Goal: Information Seeking & Learning: Learn about a topic

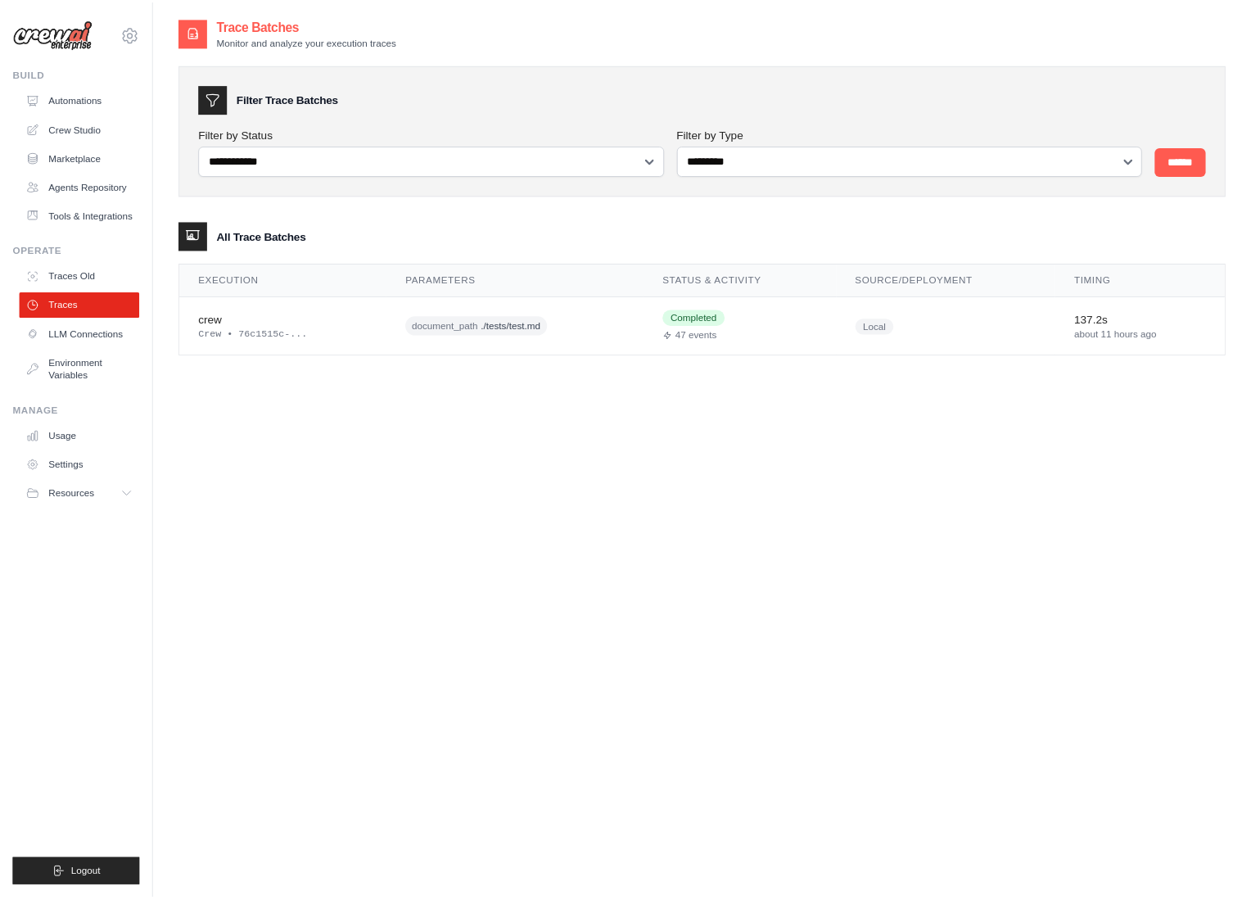
scroll to position [33, 0]
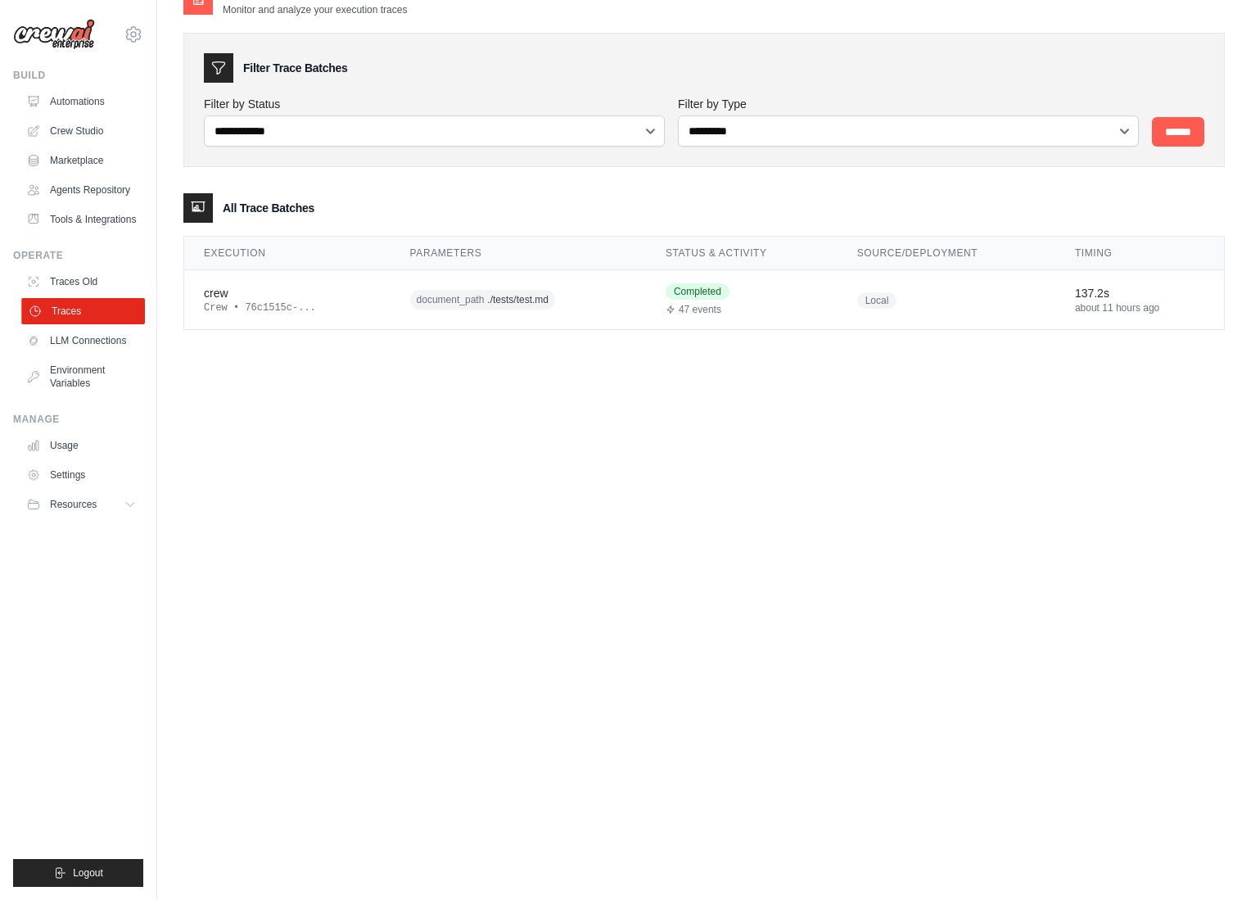
click at [77, 309] on link "Traces" at bounding box center [83, 311] width 124 height 26
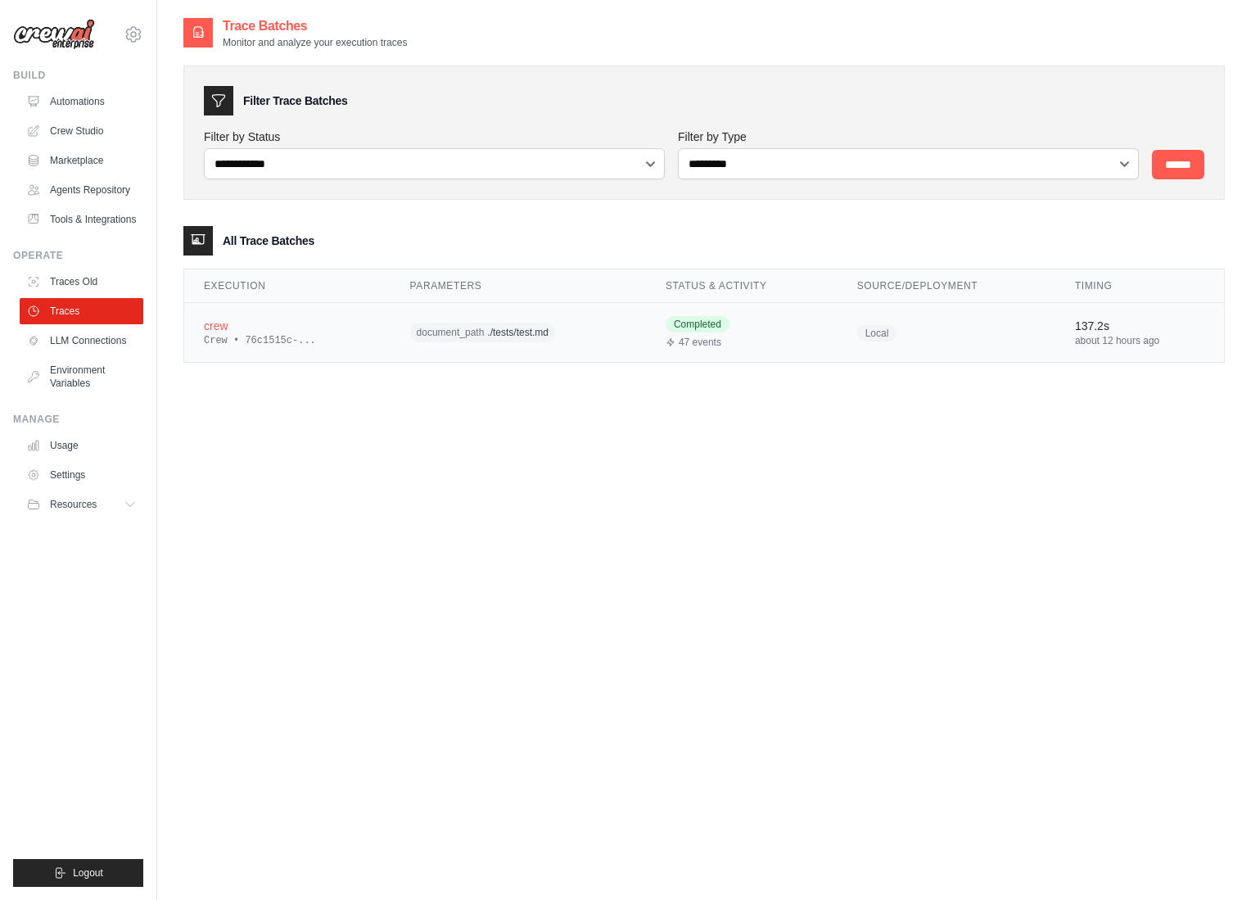
click at [291, 343] on div "Crew • 76c1515c-..." at bounding box center [287, 340] width 167 height 13
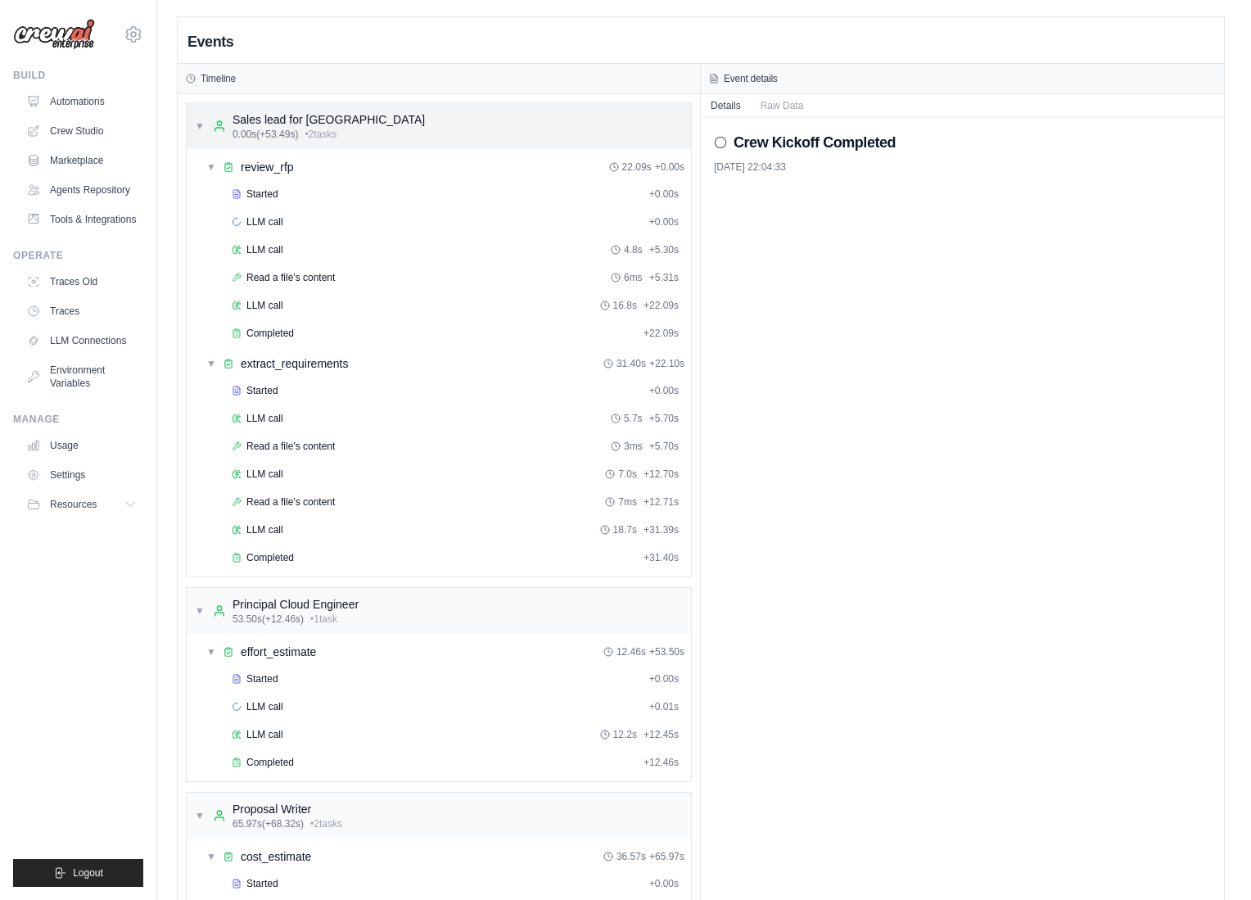
click at [205, 123] on div "▼ Sales lead for Australia 0.00s (+53.49s) • 2 task s" at bounding box center [310, 125] width 230 height 29
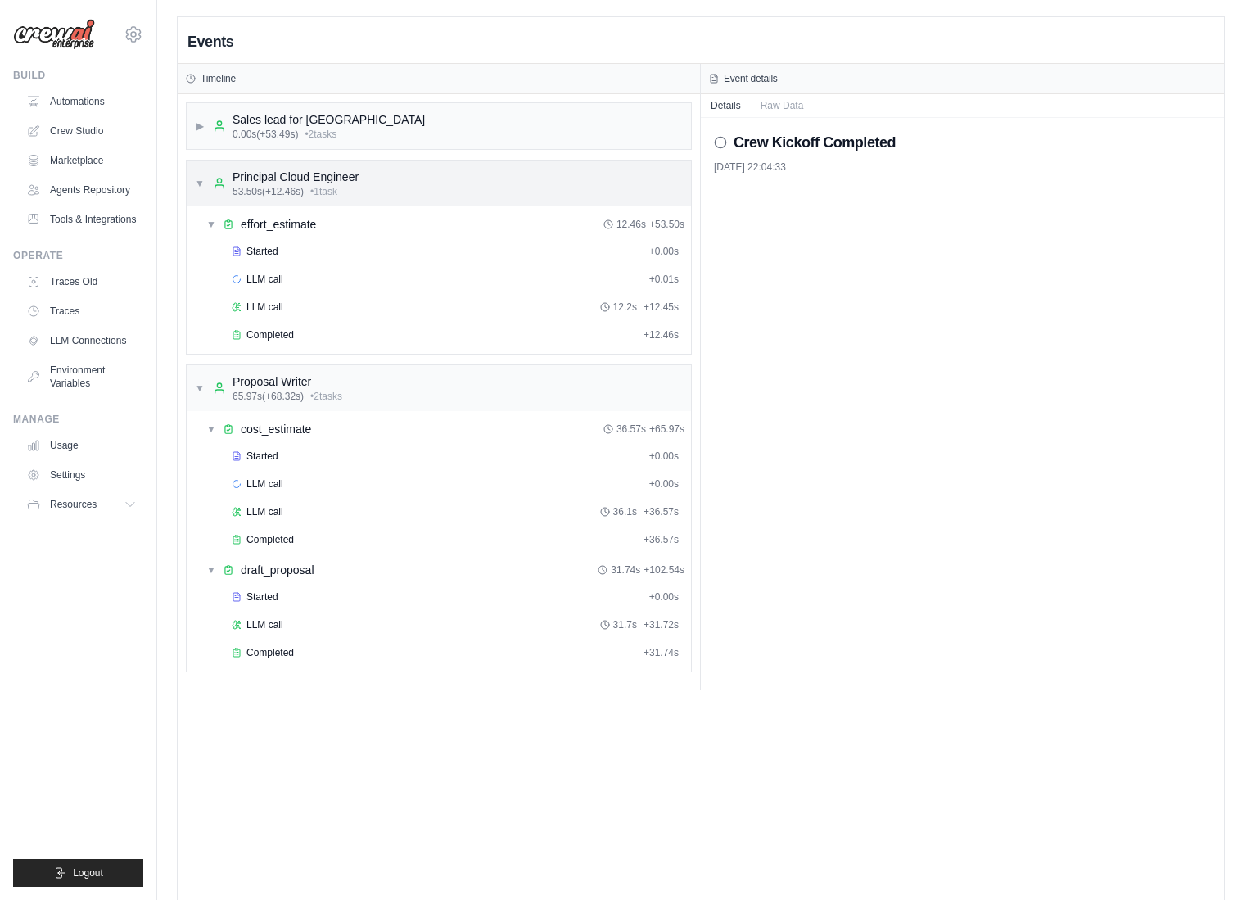
click at [201, 177] on span "▼" at bounding box center [200, 183] width 10 height 13
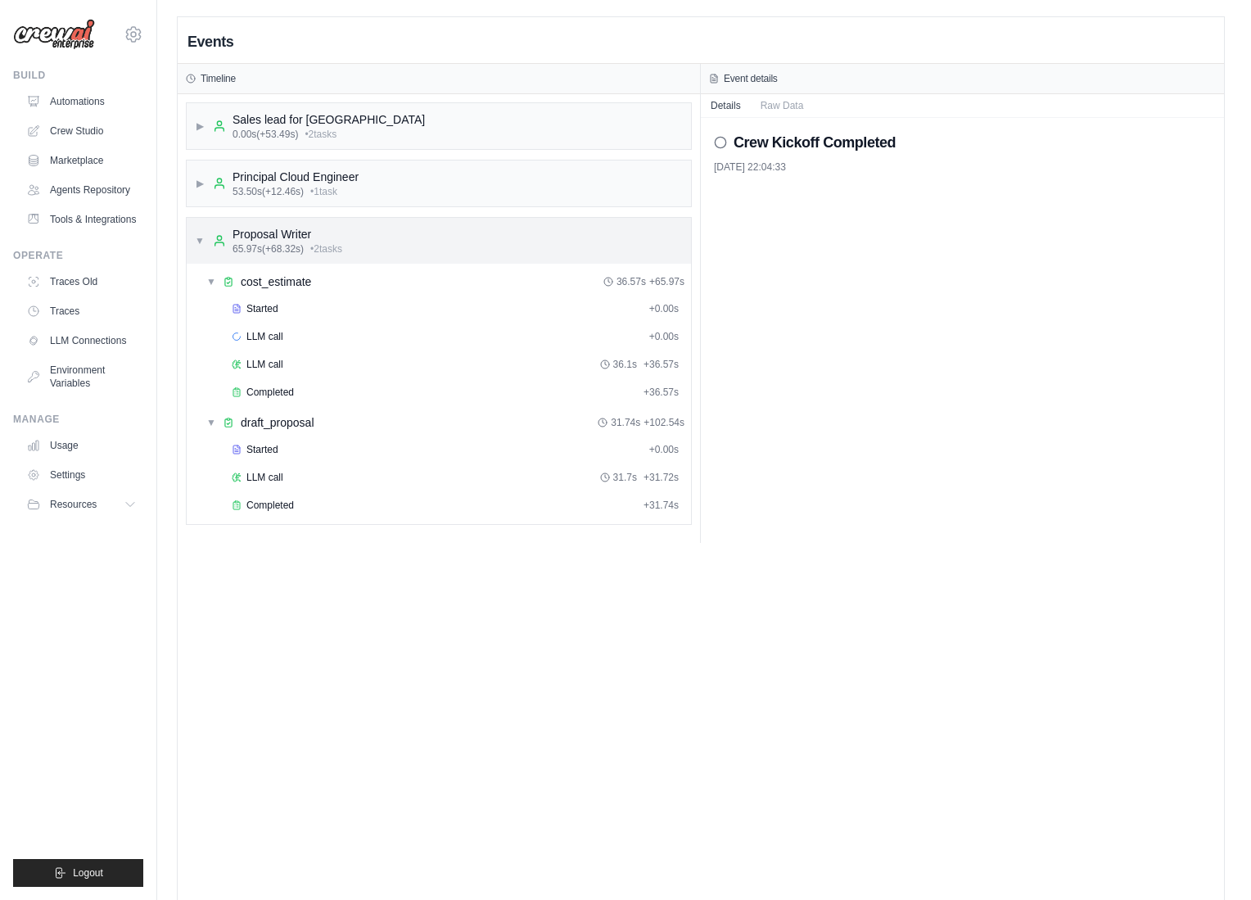
click at [208, 237] on div "▼ Proposal Writer 65.97s (+68.32s) • 2 task s" at bounding box center [268, 240] width 147 height 29
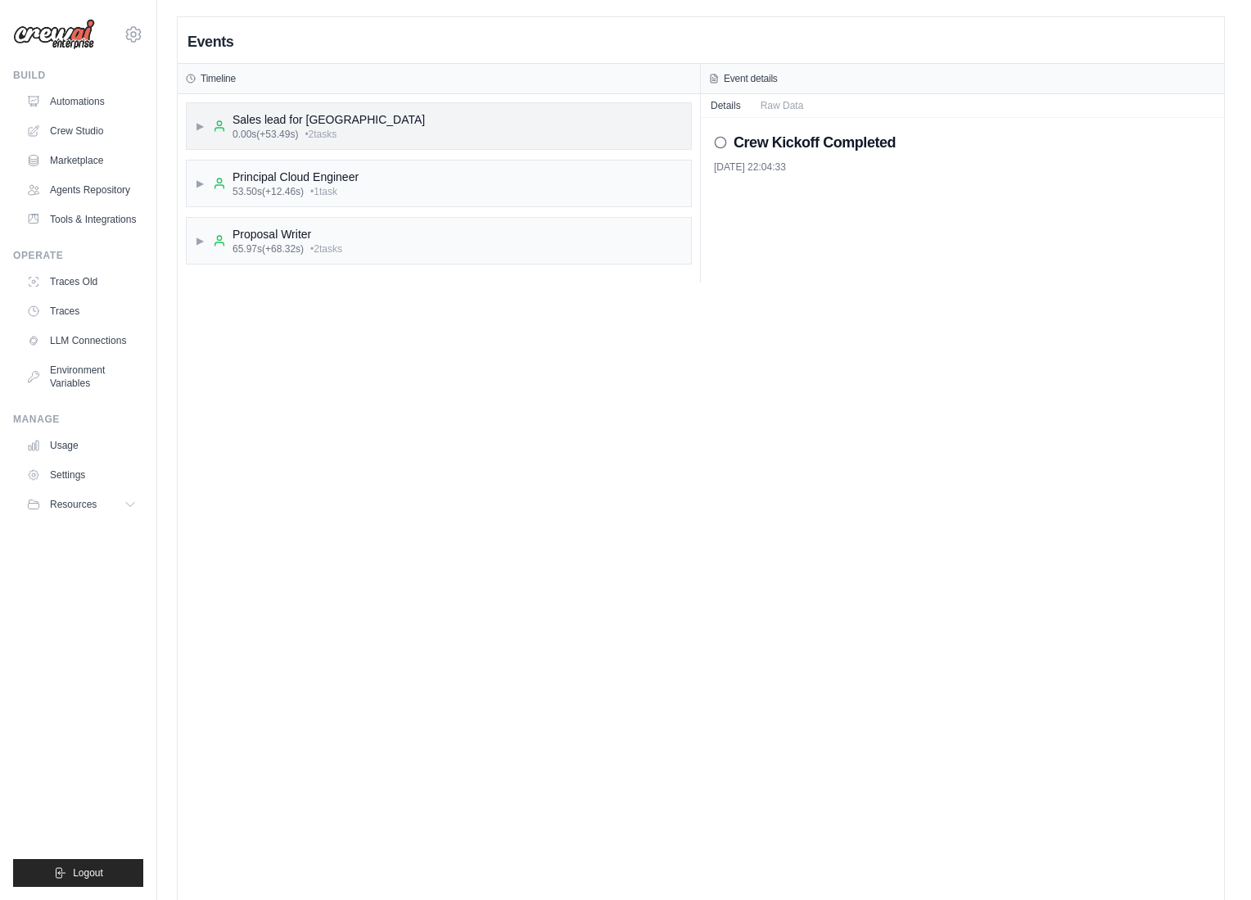
click at [199, 124] on span "▶" at bounding box center [200, 126] width 10 height 13
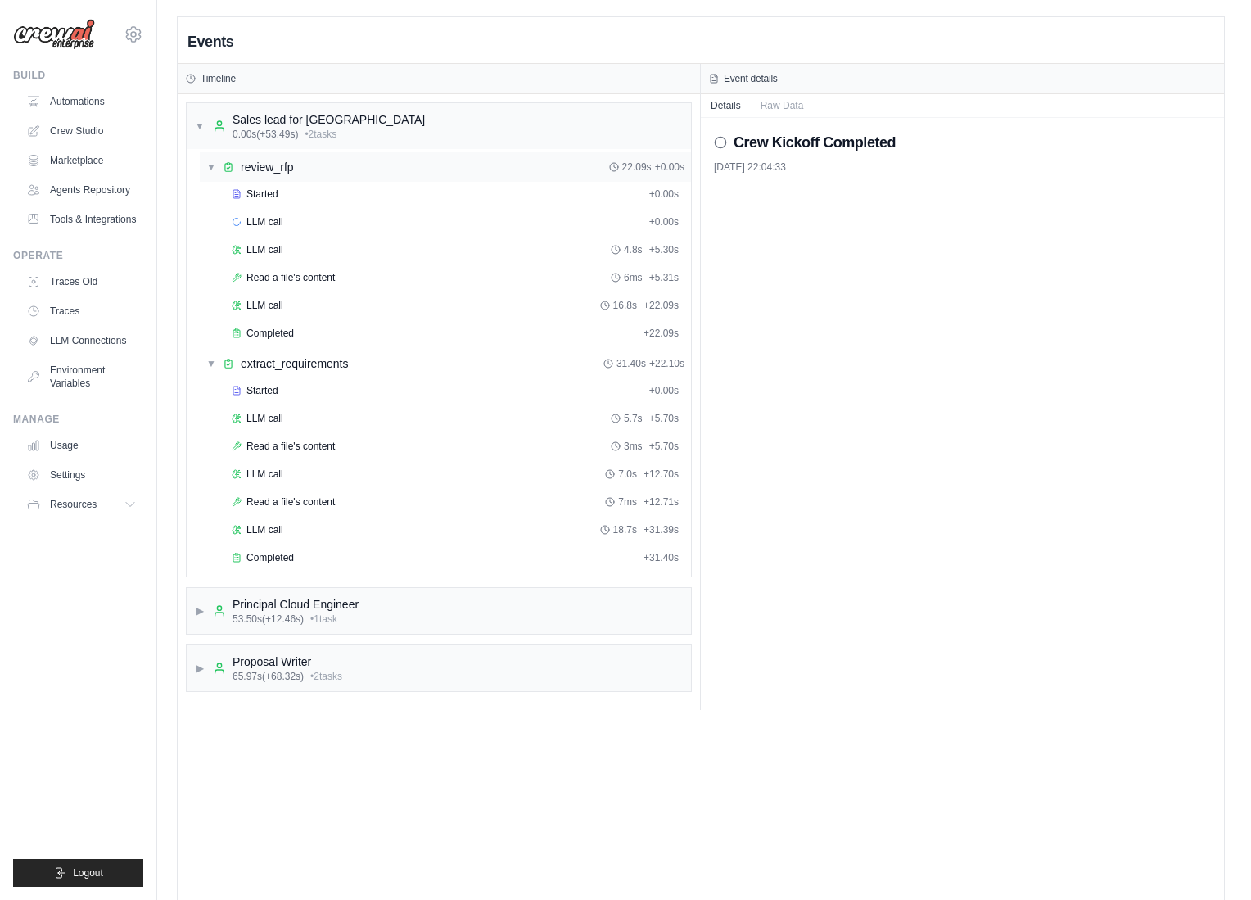
click at [272, 175] on div "▼ review_rfp 22.09s + 0.00s" at bounding box center [445, 166] width 491 height 29
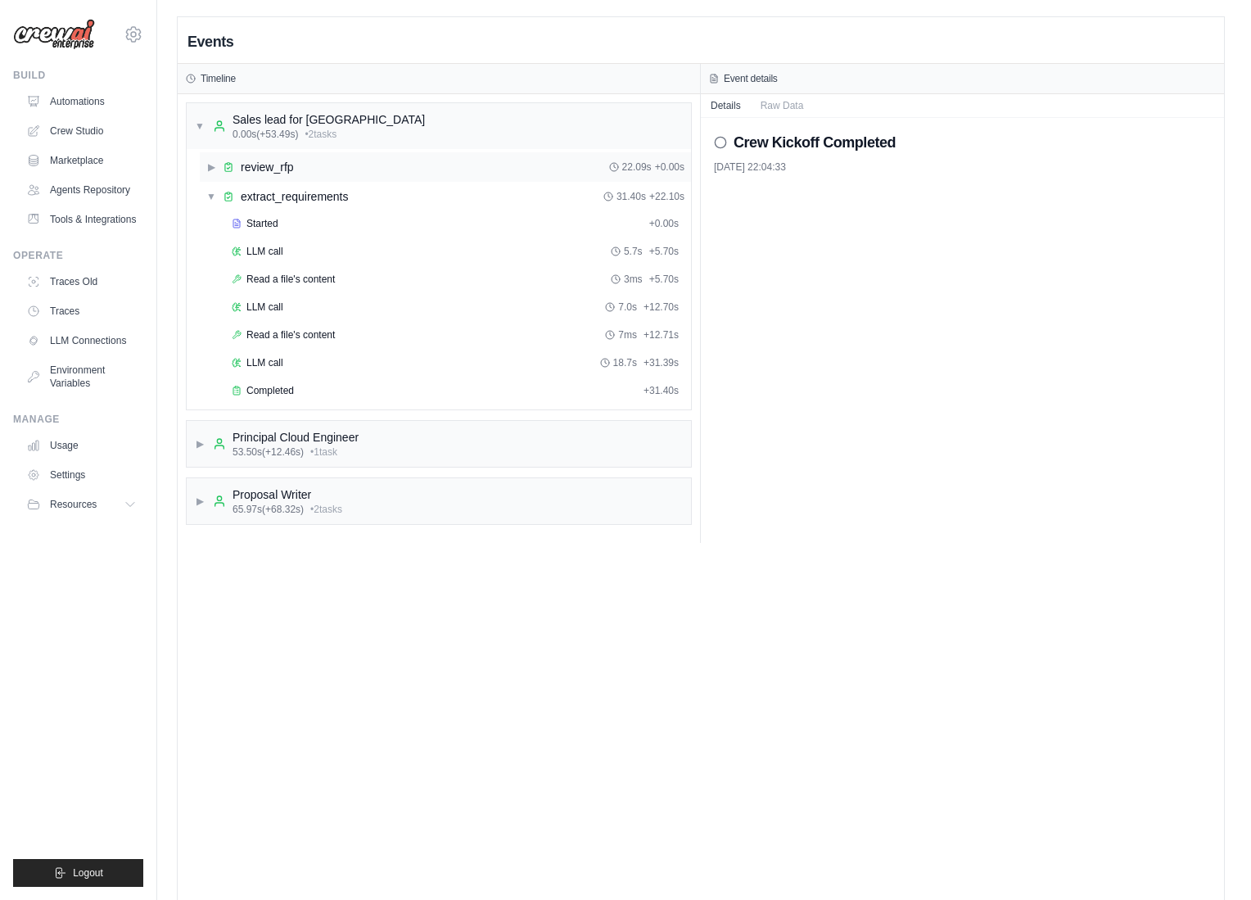
click at [272, 174] on div "review_rfp" at bounding box center [267, 167] width 53 height 16
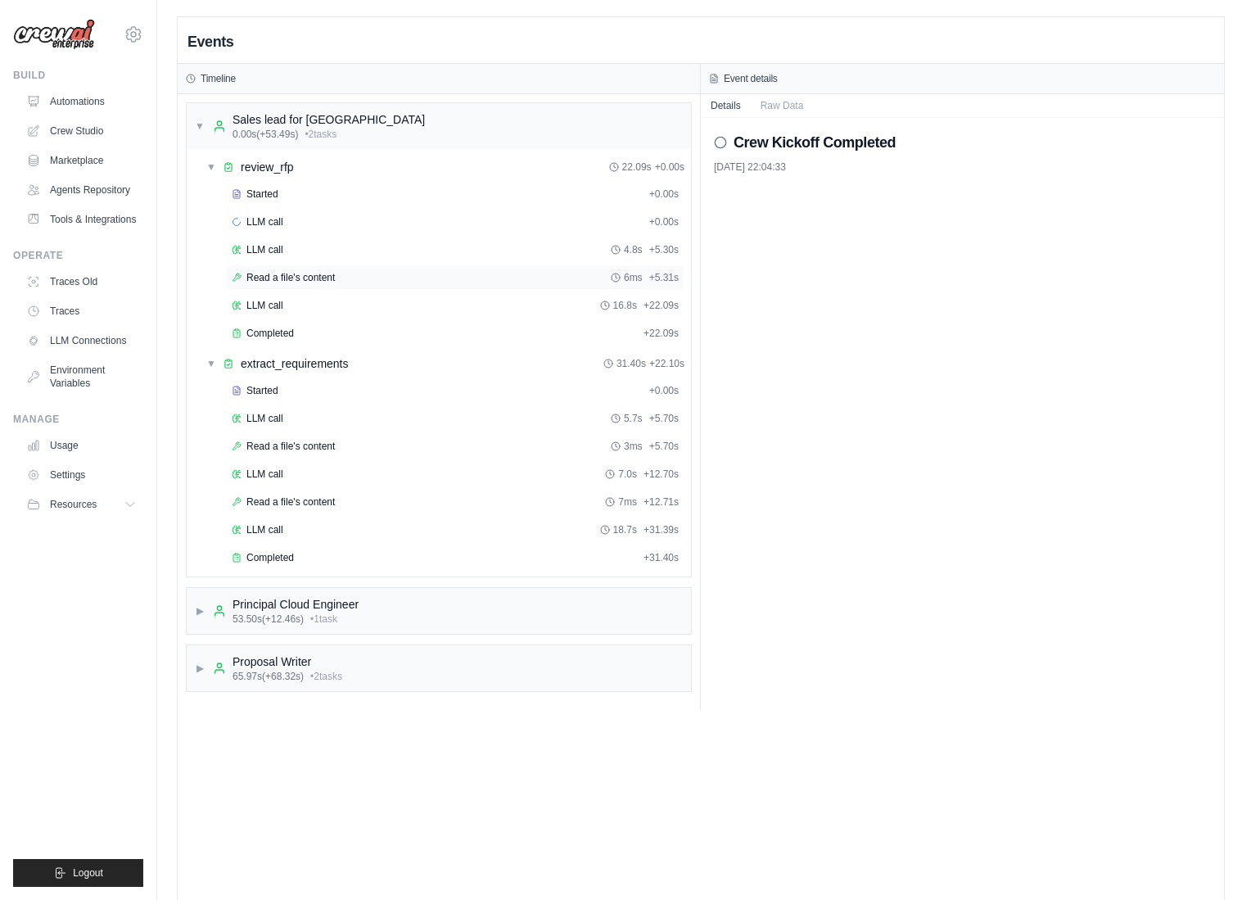
click at [280, 273] on span "Read a file's content" at bounding box center [290, 277] width 88 height 13
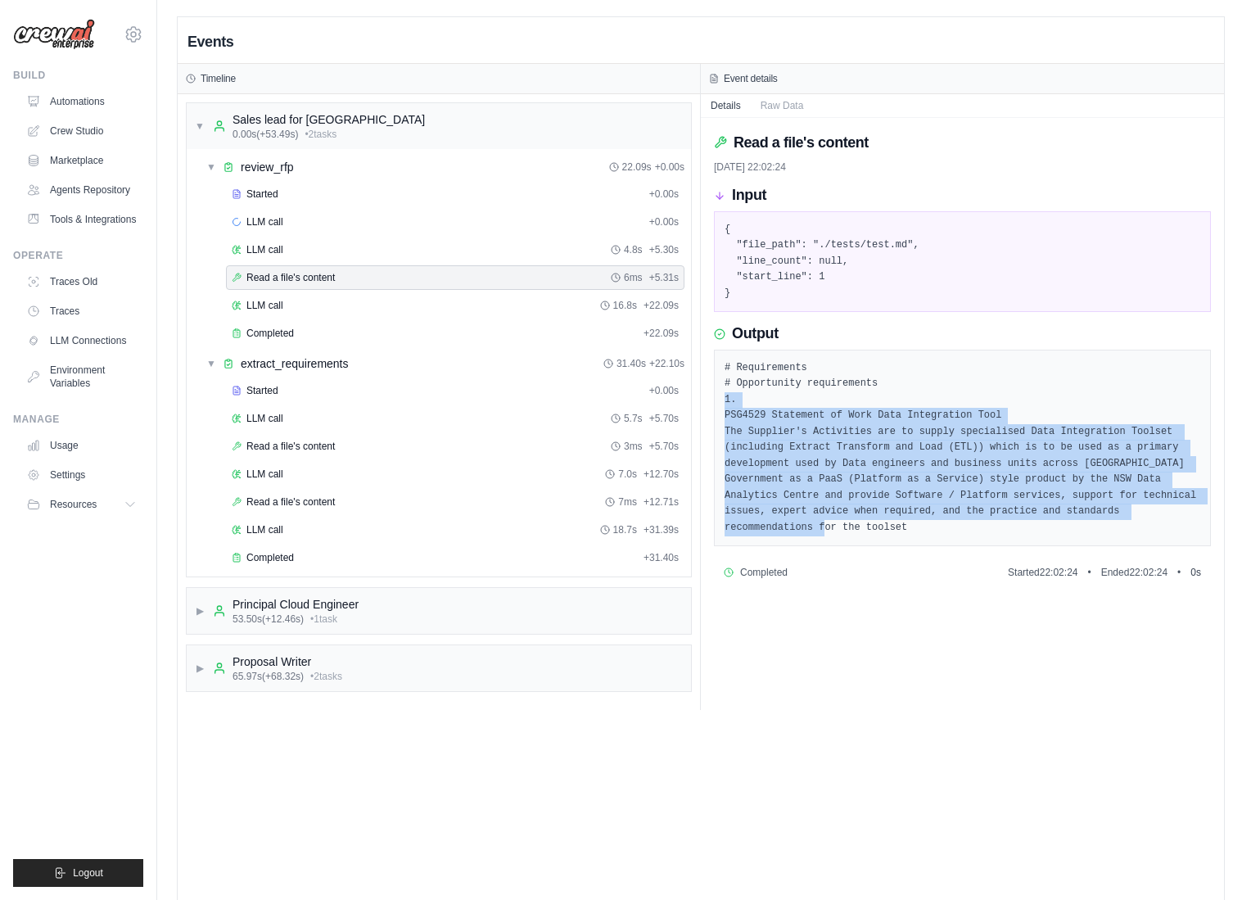
drag, startPoint x: 853, startPoint y: 540, endPoint x: 721, endPoint y: 407, distance: 187.5
click at [721, 407] on div "# Requirements # Opportunity requirements 1. PSG4529 Statement of Work Data Int…" at bounding box center [962, 448] width 497 height 197
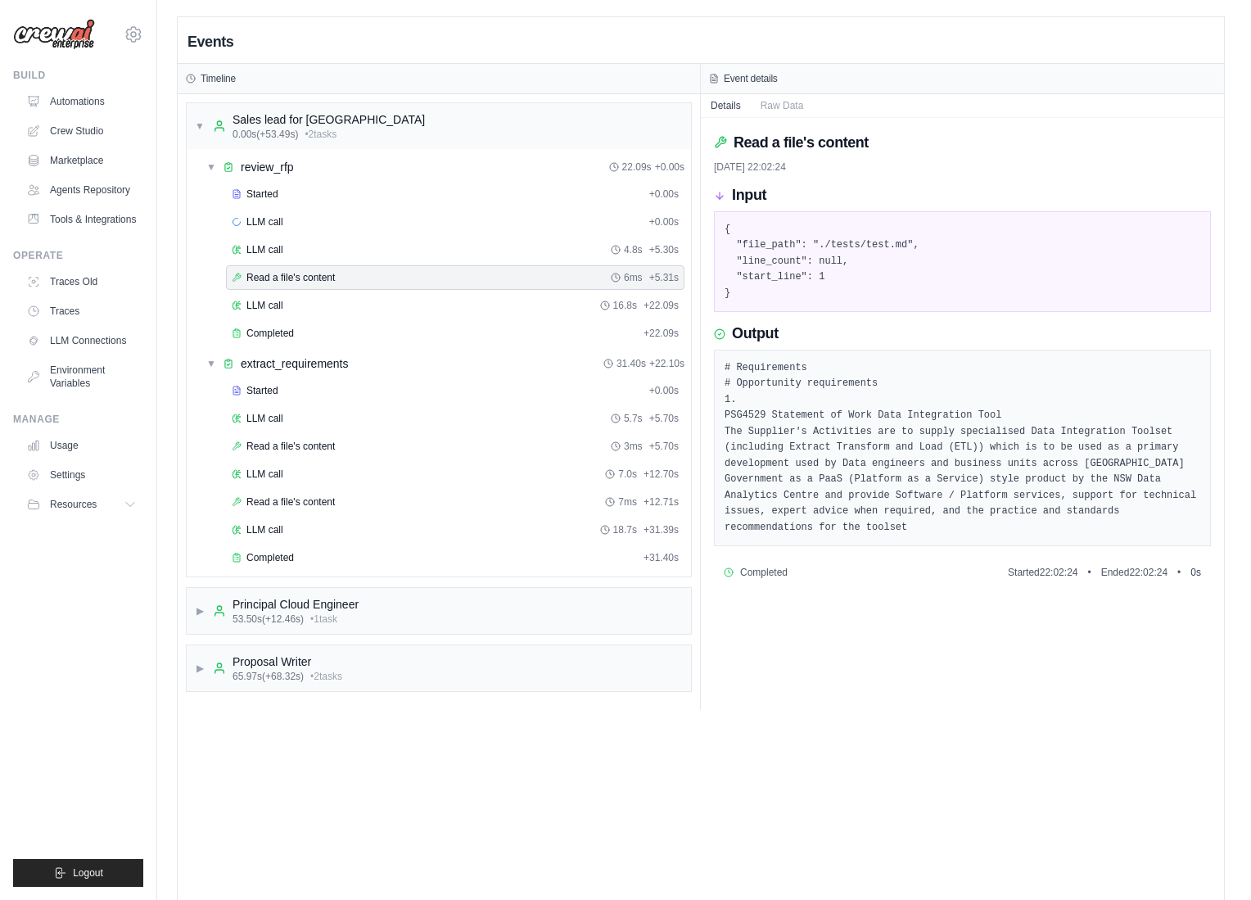
click at [363, 291] on div "Started + 0.00s LLM call + 0.00s LLM call 4.8s + 5.30s Read a file's content 6m…" at bounding box center [445, 265] width 491 height 167
click at [363, 303] on div "LLM call 16.8s + 22.09s" at bounding box center [455, 305] width 447 height 13
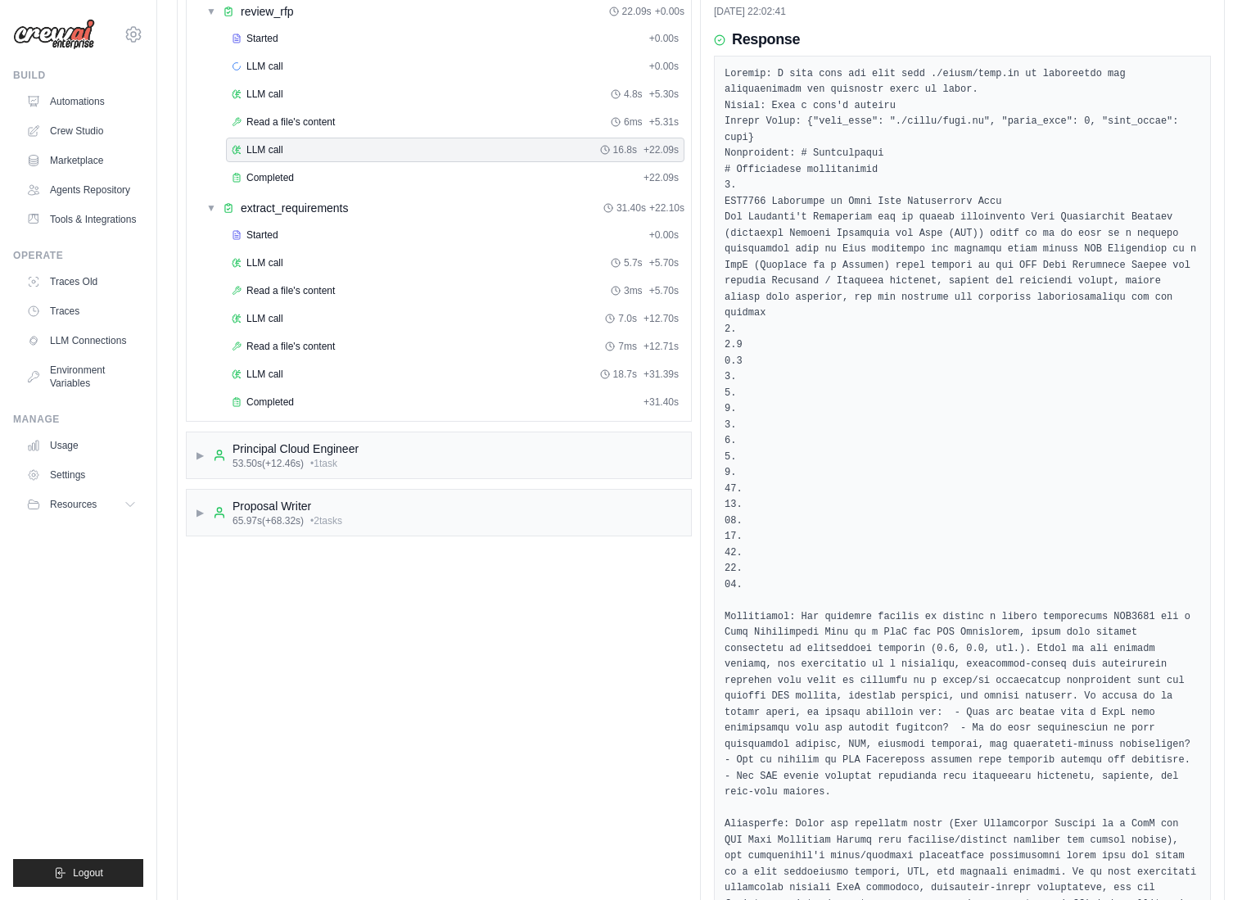
scroll to position [494, 0]
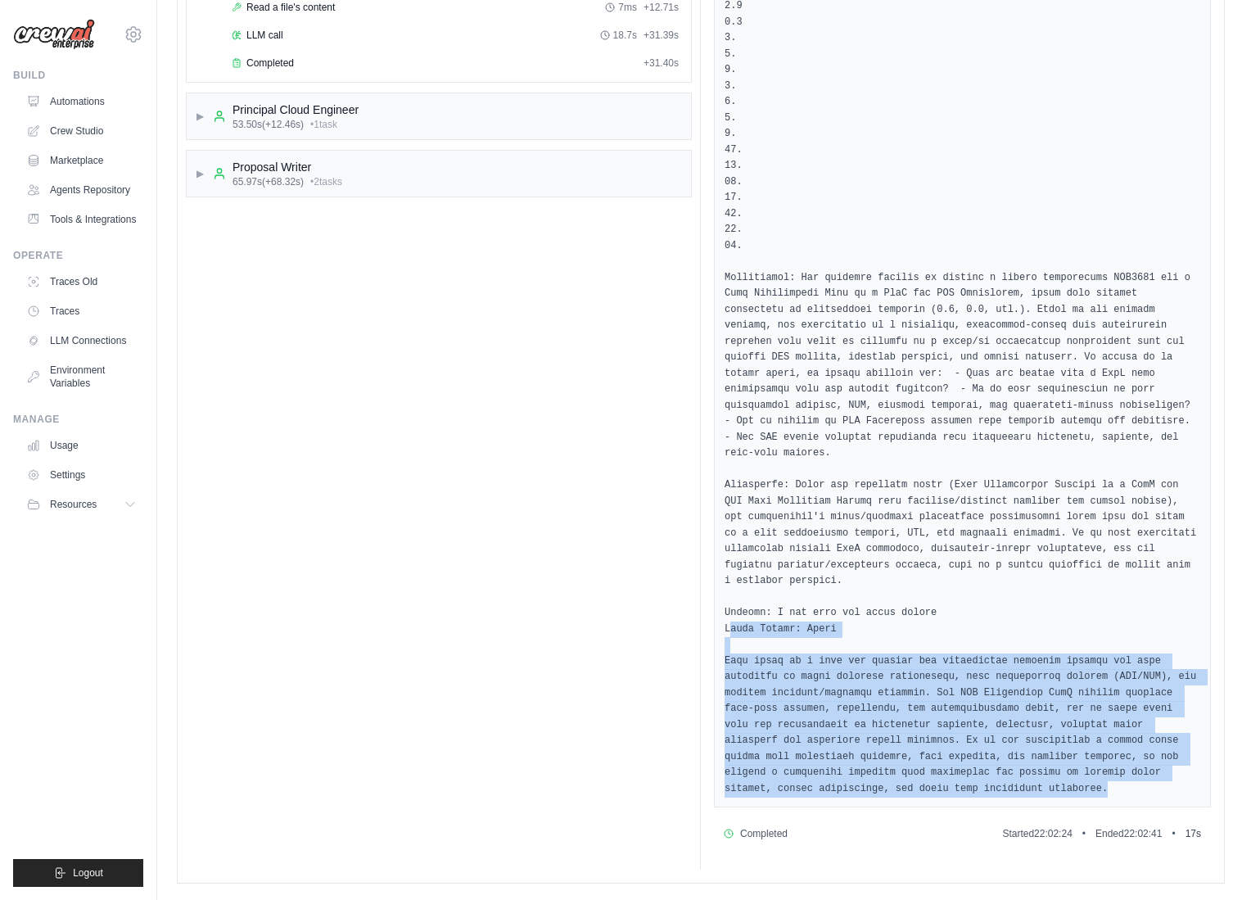
drag, startPoint x: 729, startPoint y: 630, endPoint x: 1136, endPoint y: 791, distance: 437.6
click at [1136, 791] on pre at bounding box center [962, 262] width 476 height 1070
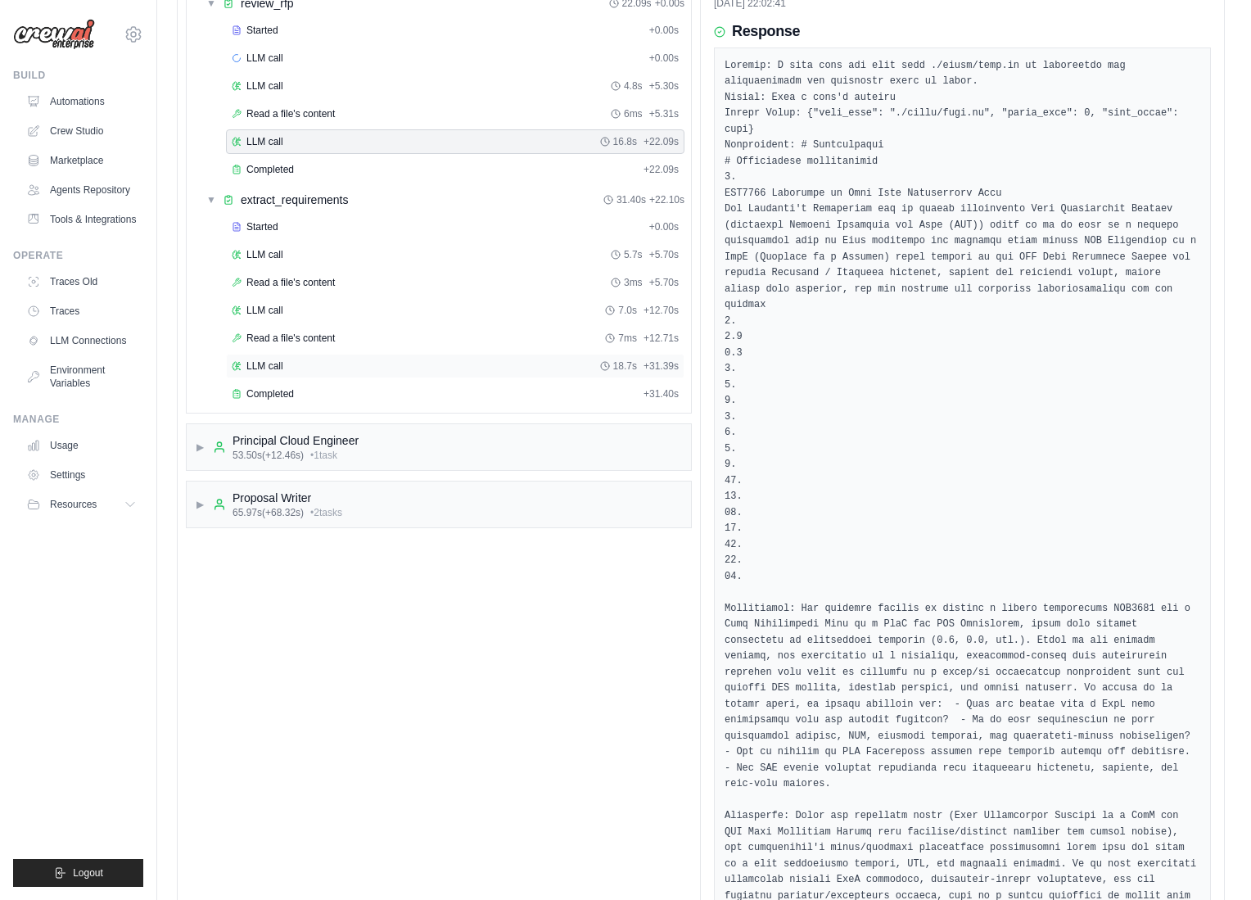
scroll to position [162, 0]
click at [280, 201] on div "extract_requirements" at bounding box center [295, 201] width 108 height 16
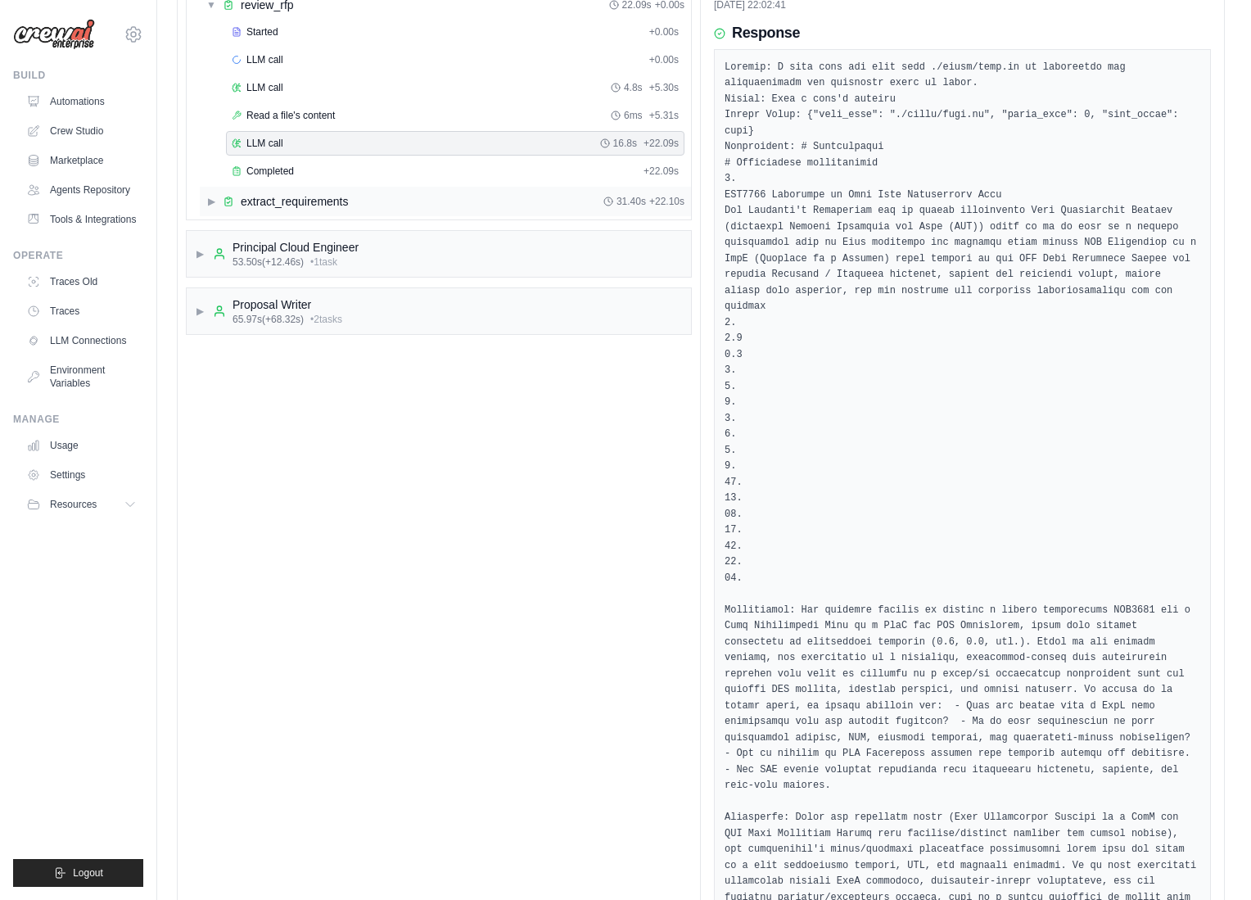
click at [278, 193] on div "extract_requirements" at bounding box center [295, 201] width 108 height 16
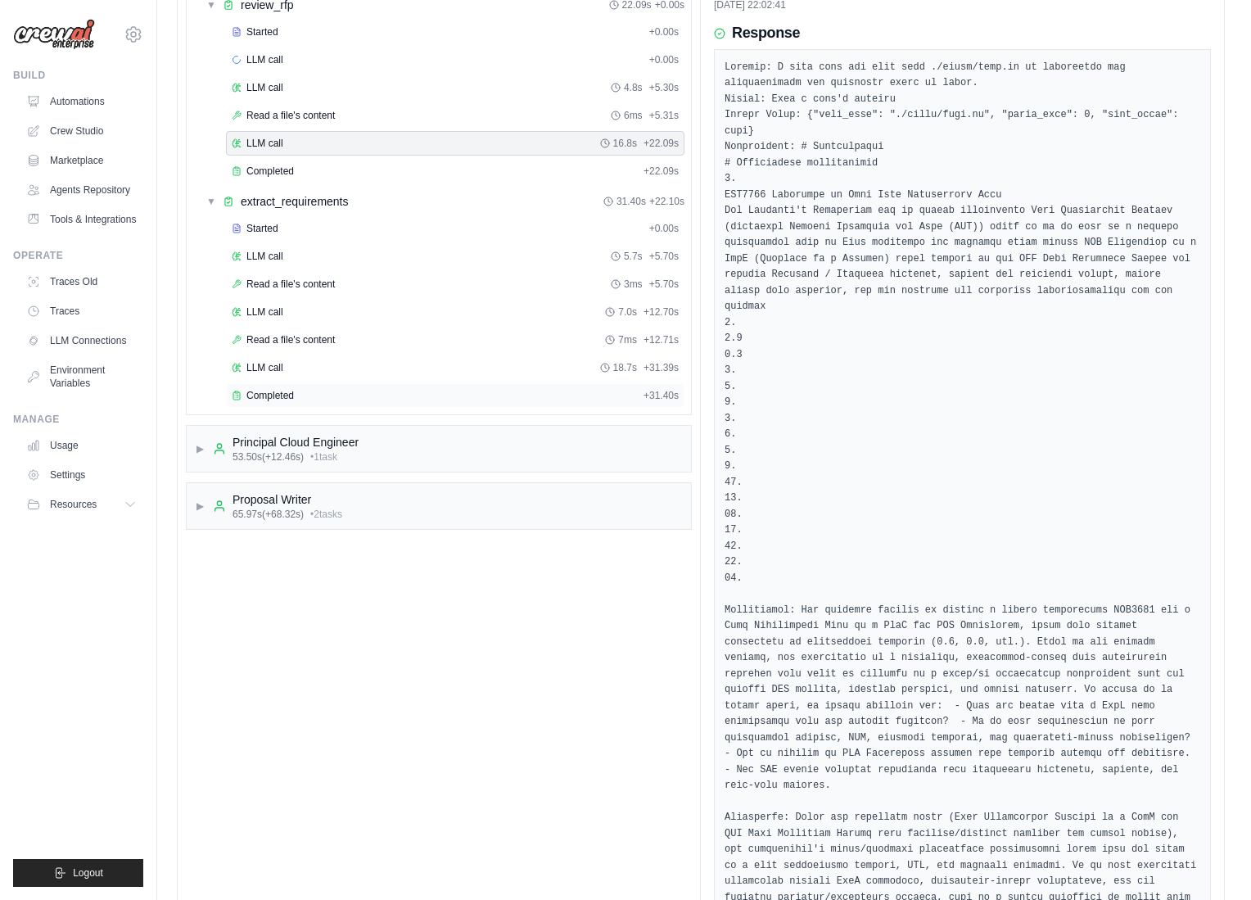
click at [273, 389] on span "Completed" at bounding box center [269, 395] width 47 height 13
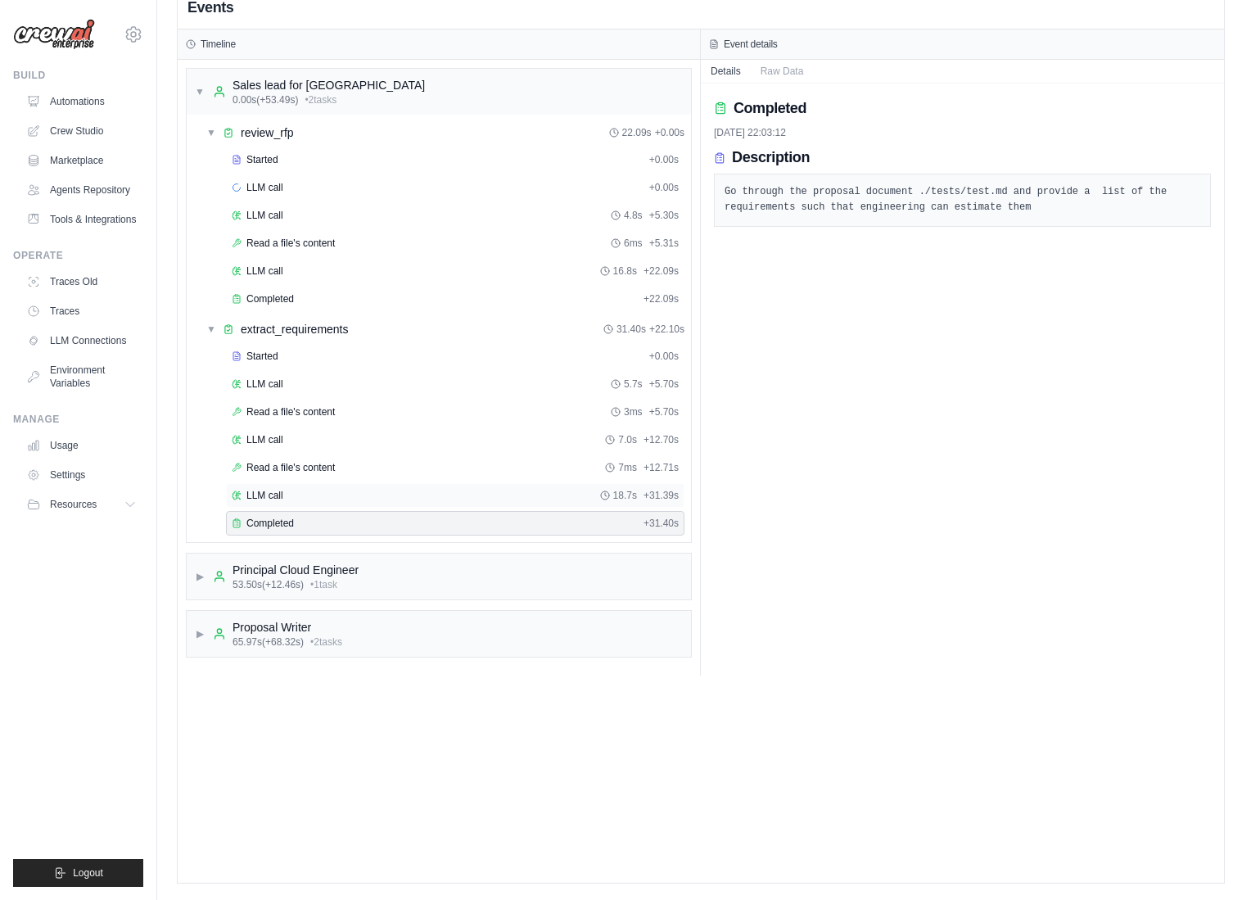
click at [264, 496] on span "LLM call" at bounding box center [264, 495] width 37 height 13
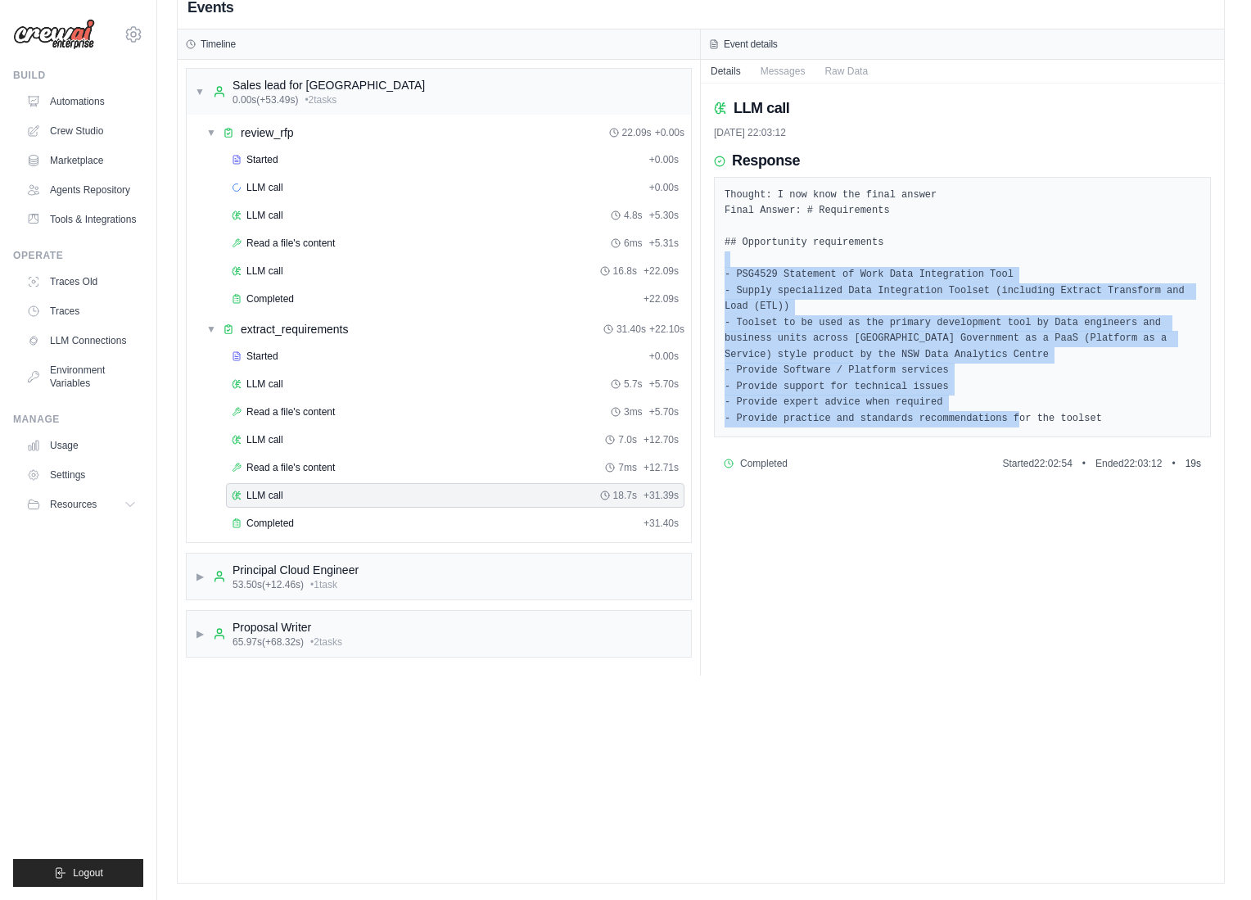
drag, startPoint x: 1144, startPoint y: 412, endPoint x: 701, endPoint y: 264, distance: 466.9
click at [701, 264] on div "LLM call 23/09/2025, 22:03:12 Response Thought: I now know the final answer Fin…" at bounding box center [962, 379] width 523 height 592
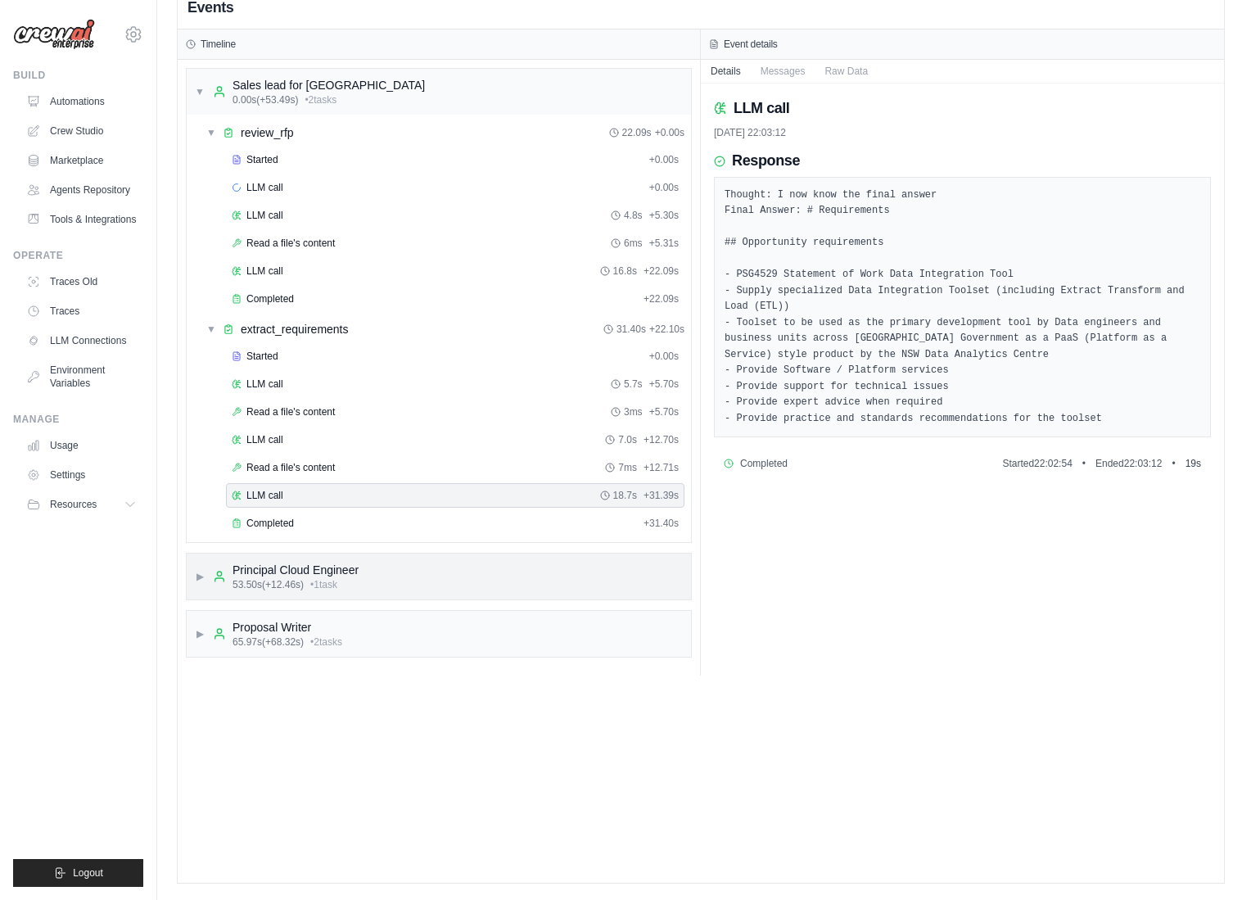
click at [200, 577] on span "▶" at bounding box center [200, 576] width 10 height 13
click at [269, 721] on span "Completed" at bounding box center [269, 727] width 47 height 13
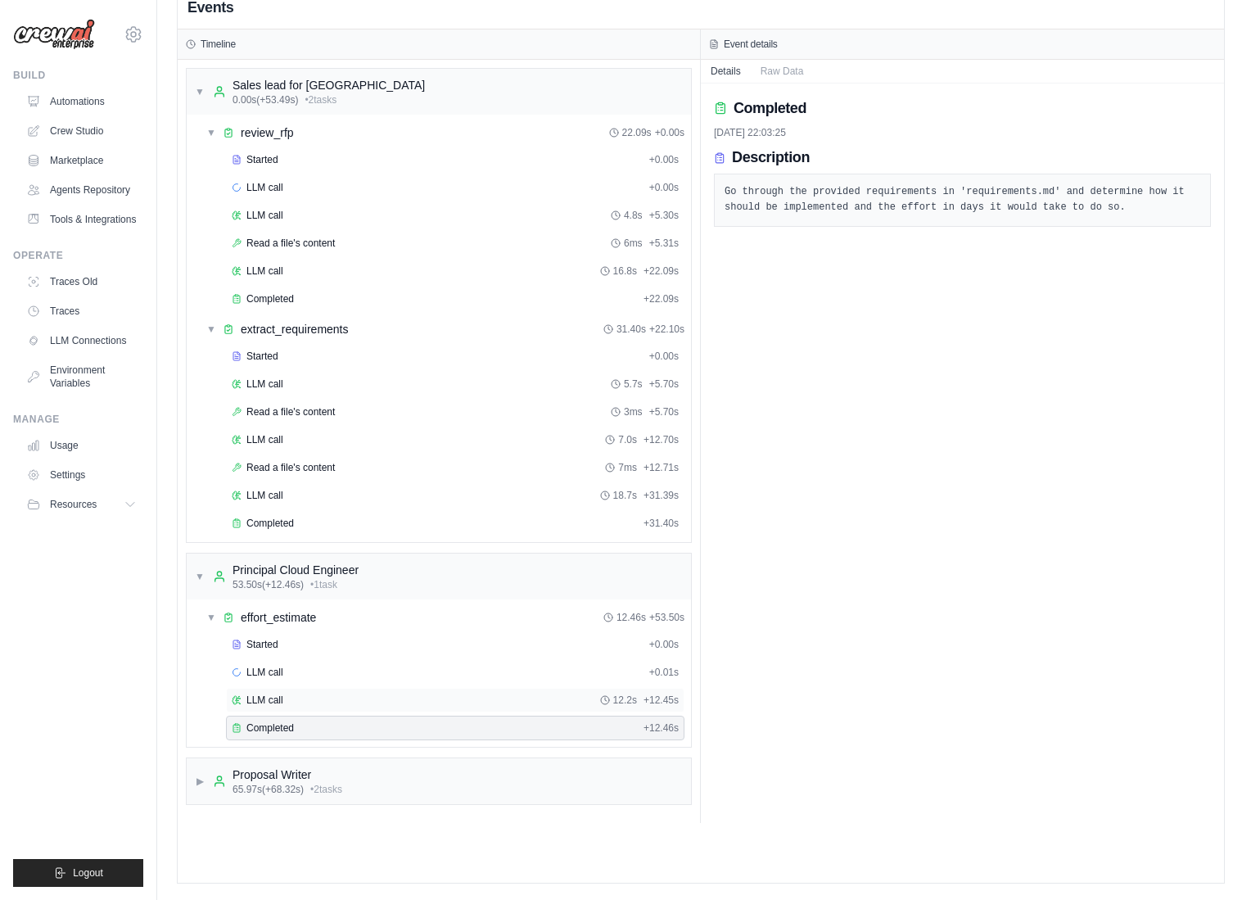
click at [264, 706] on div "LLM call 12.2s + 12.45s" at bounding box center [455, 700] width 458 height 25
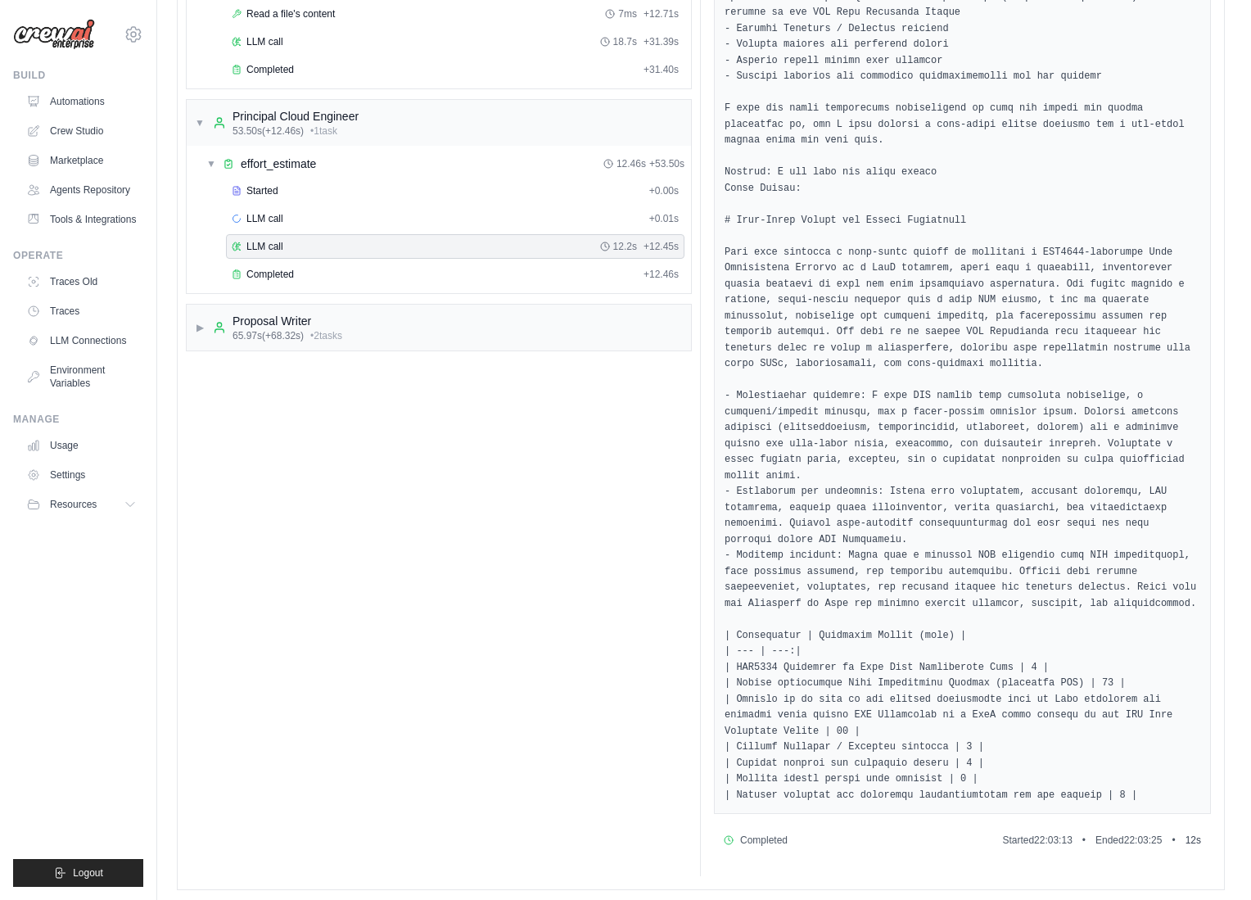
scroll to position [494, 0]
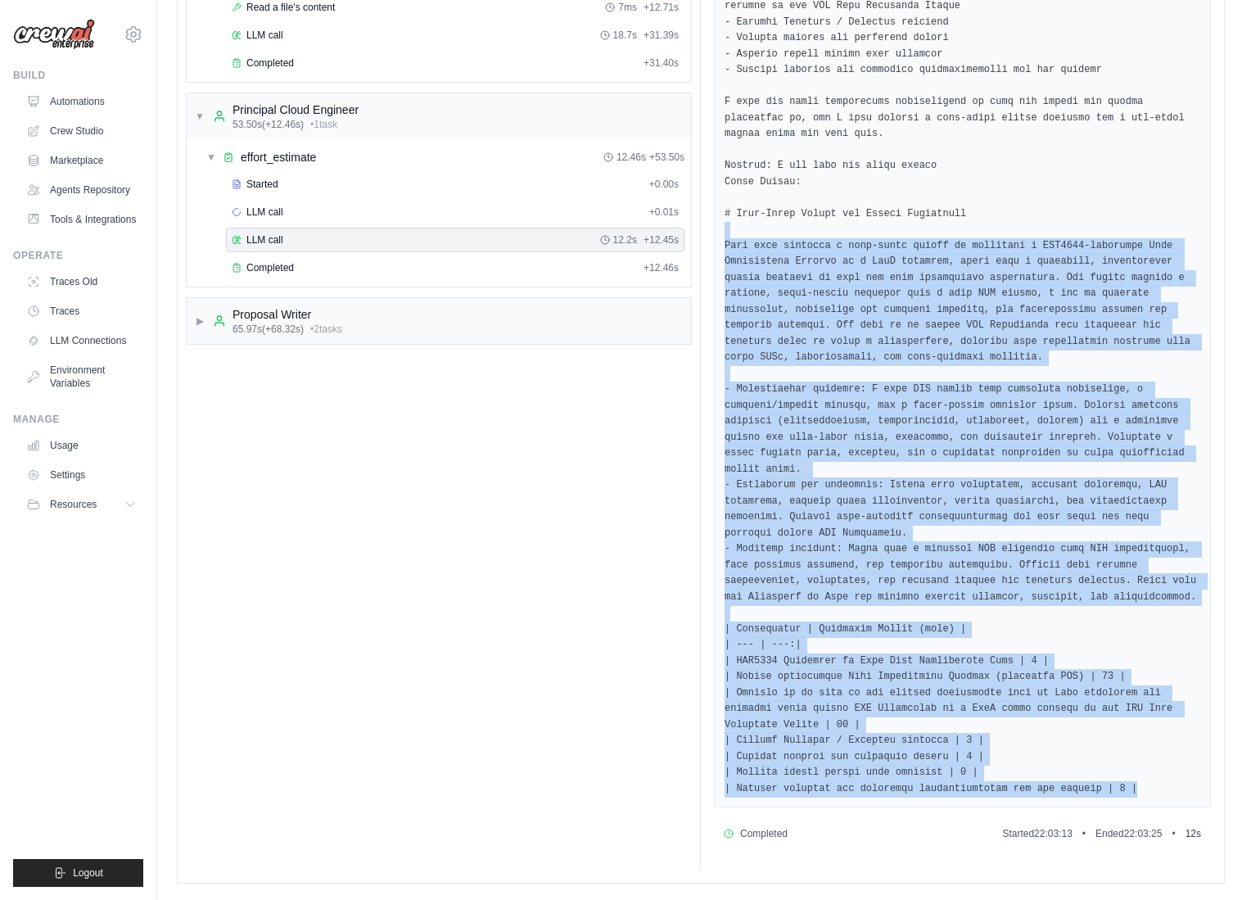
drag, startPoint x: 1151, startPoint y: 785, endPoint x: 719, endPoint y: 231, distance: 702.7
click at [719, 231] on div at bounding box center [962, 262] width 497 height 1091
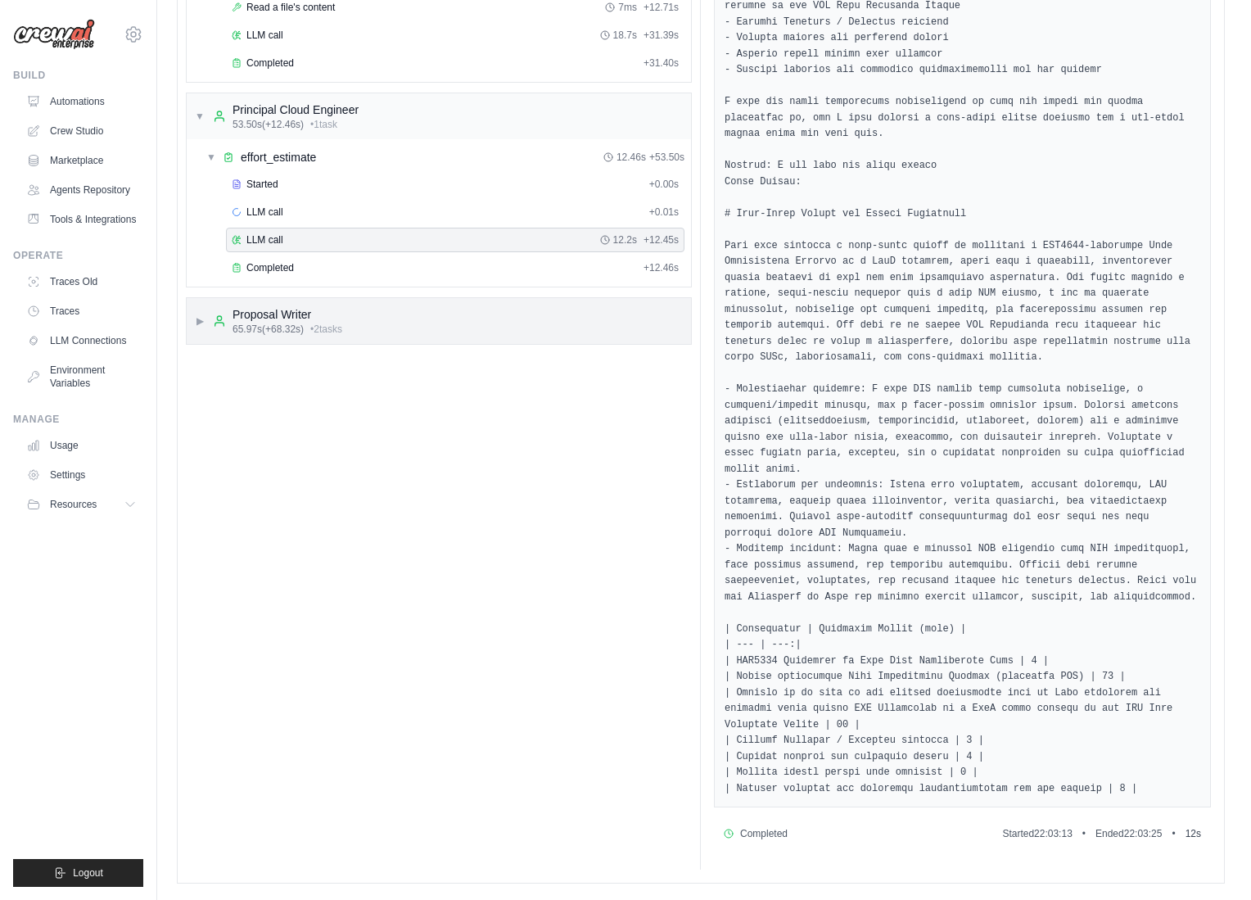
click at [211, 319] on div "▶ Proposal Writer 65.97s (+68.32s) • 2 task s" at bounding box center [268, 320] width 147 height 29
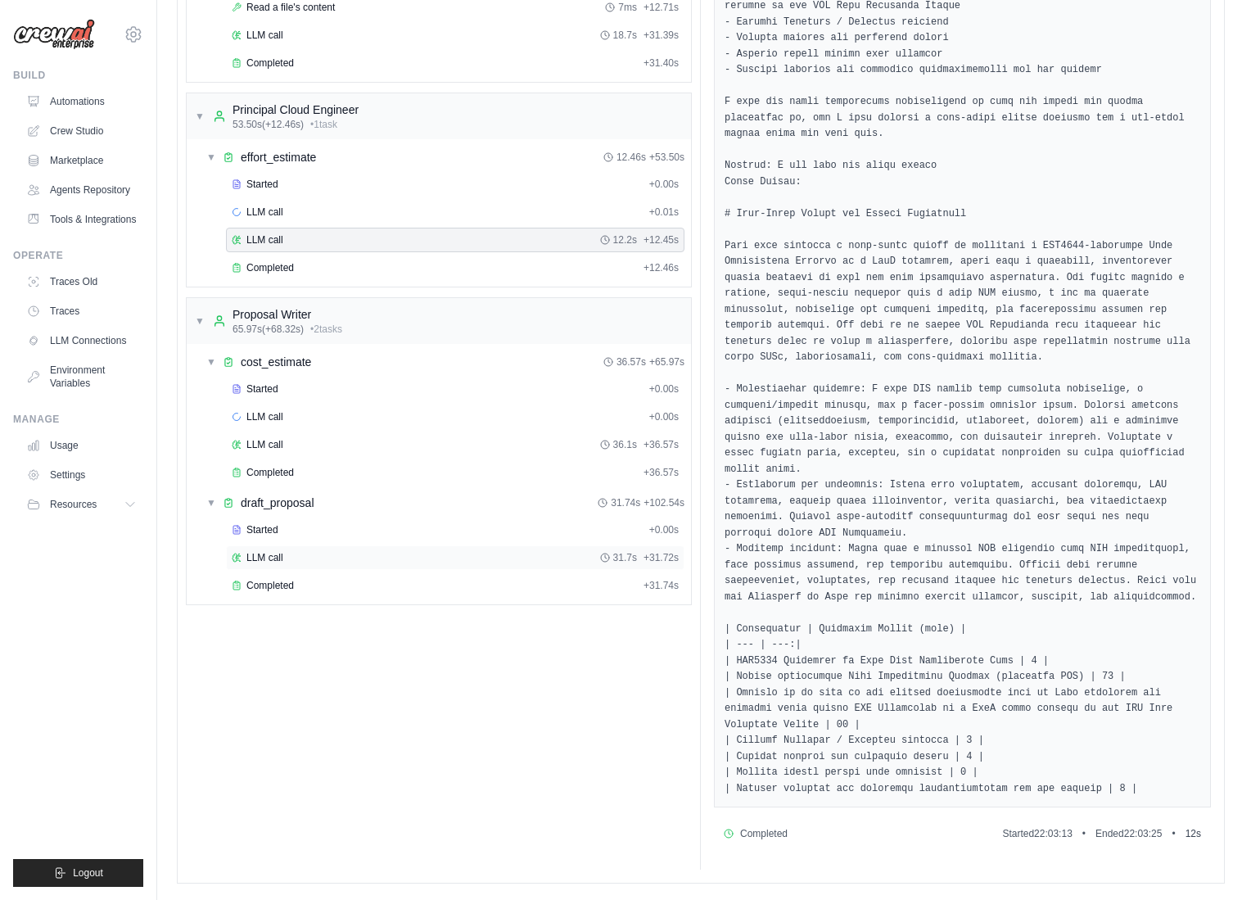
click at [276, 566] on div "LLM call 31.7s + 31.72s" at bounding box center [455, 557] width 458 height 25
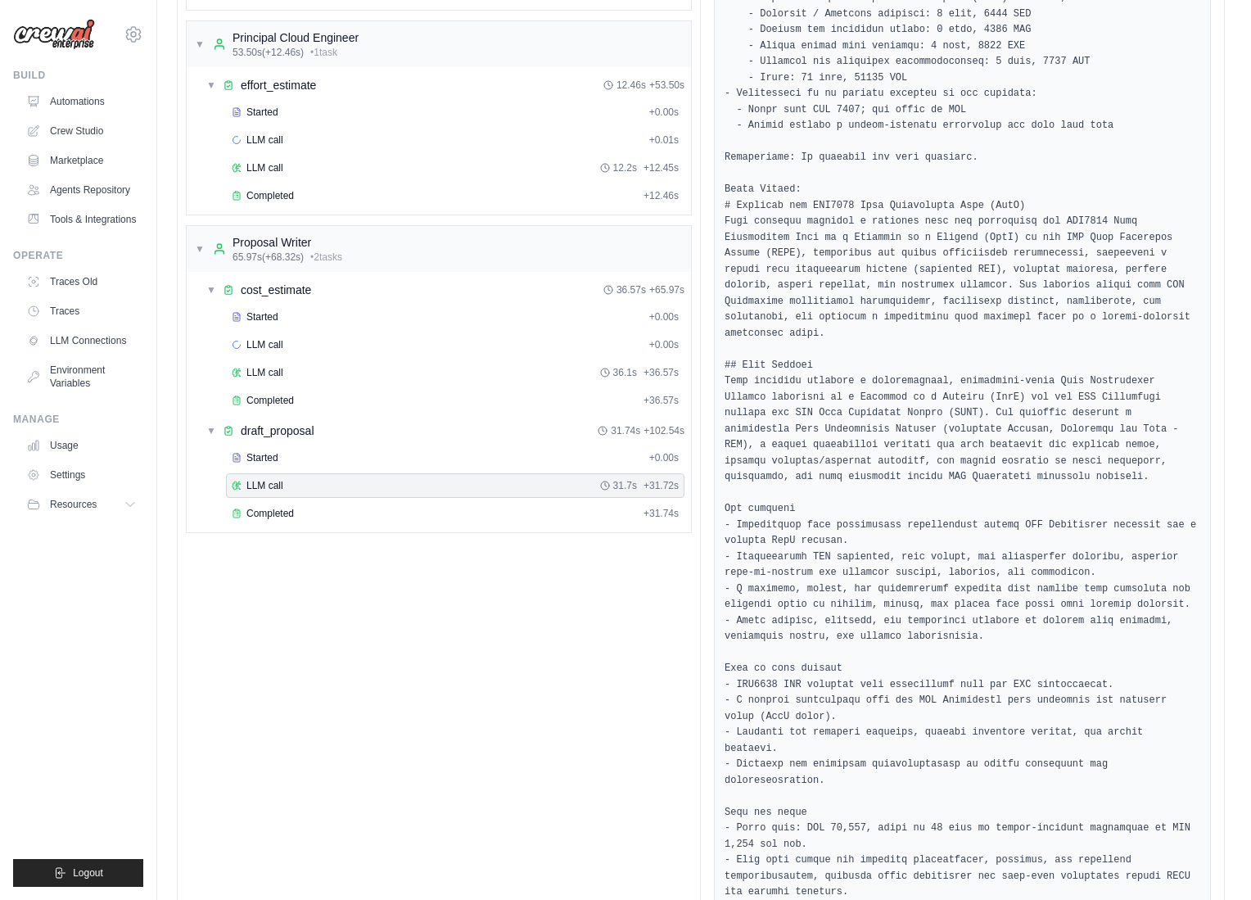
scroll to position [588, 0]
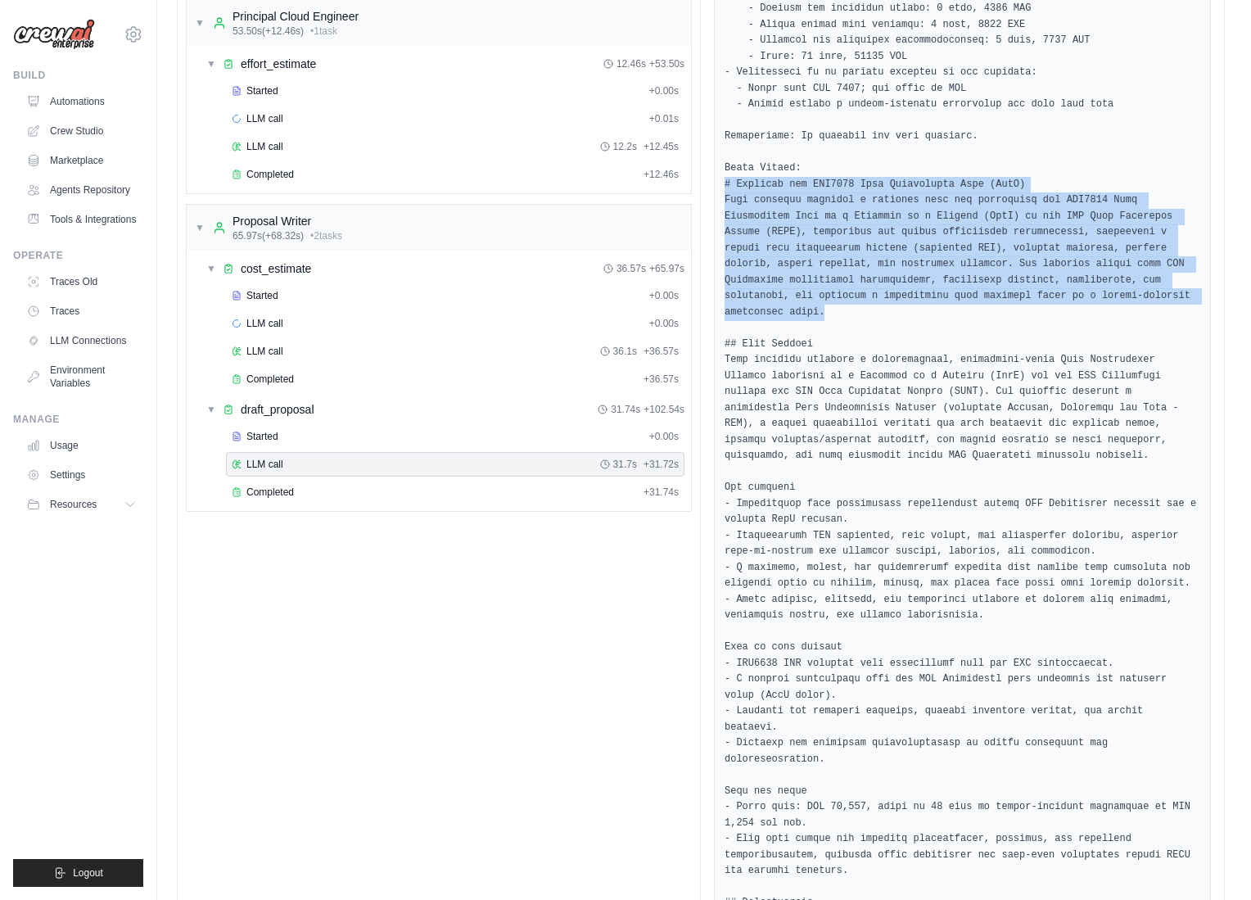
drag, startPoint x: 725, startPoint y: 190, endPoint x: 878, endPoint y: 320, distance: 200.9
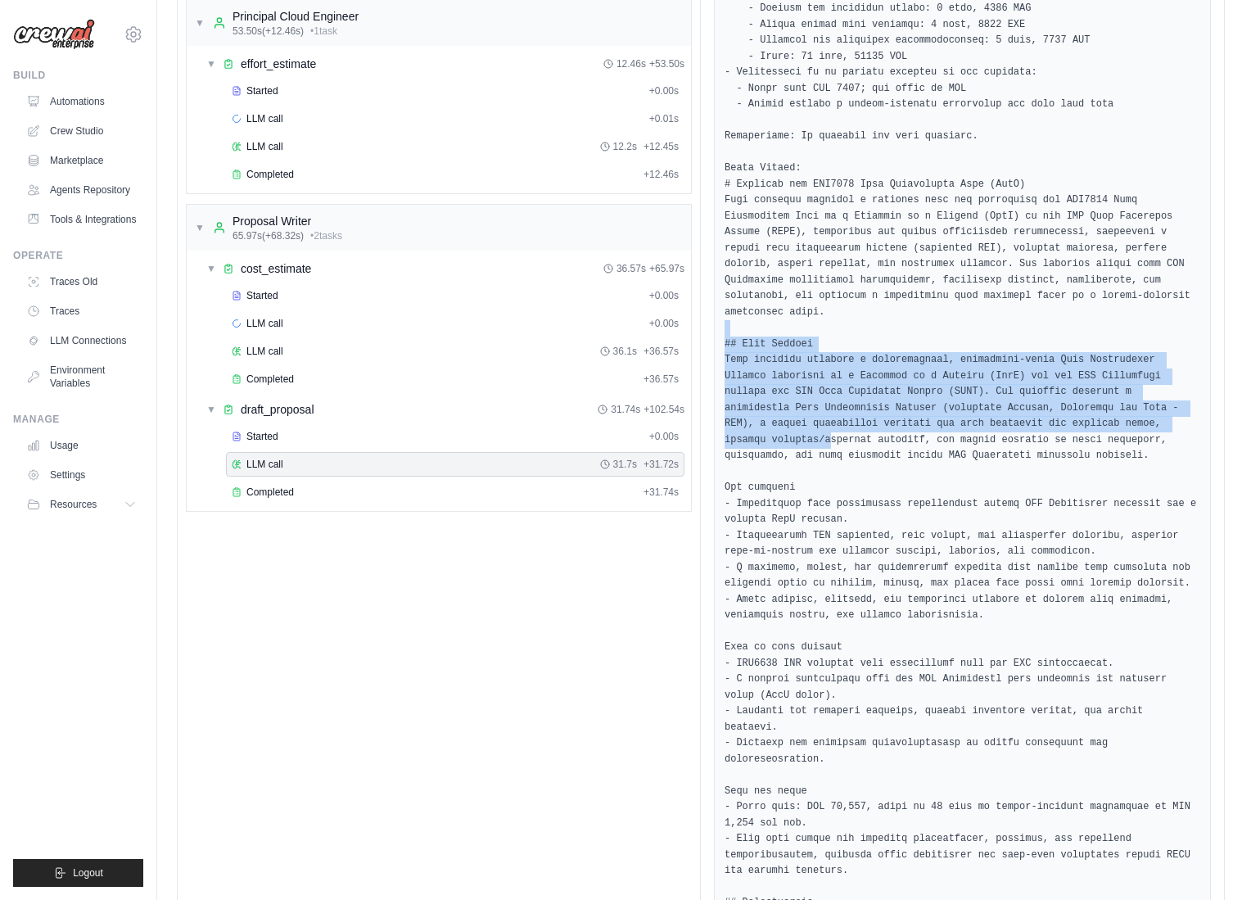
drag, startPoint x: 726, startPoint y: 335, endPoint x: 832, endPoint y: 439, distance: 148.2
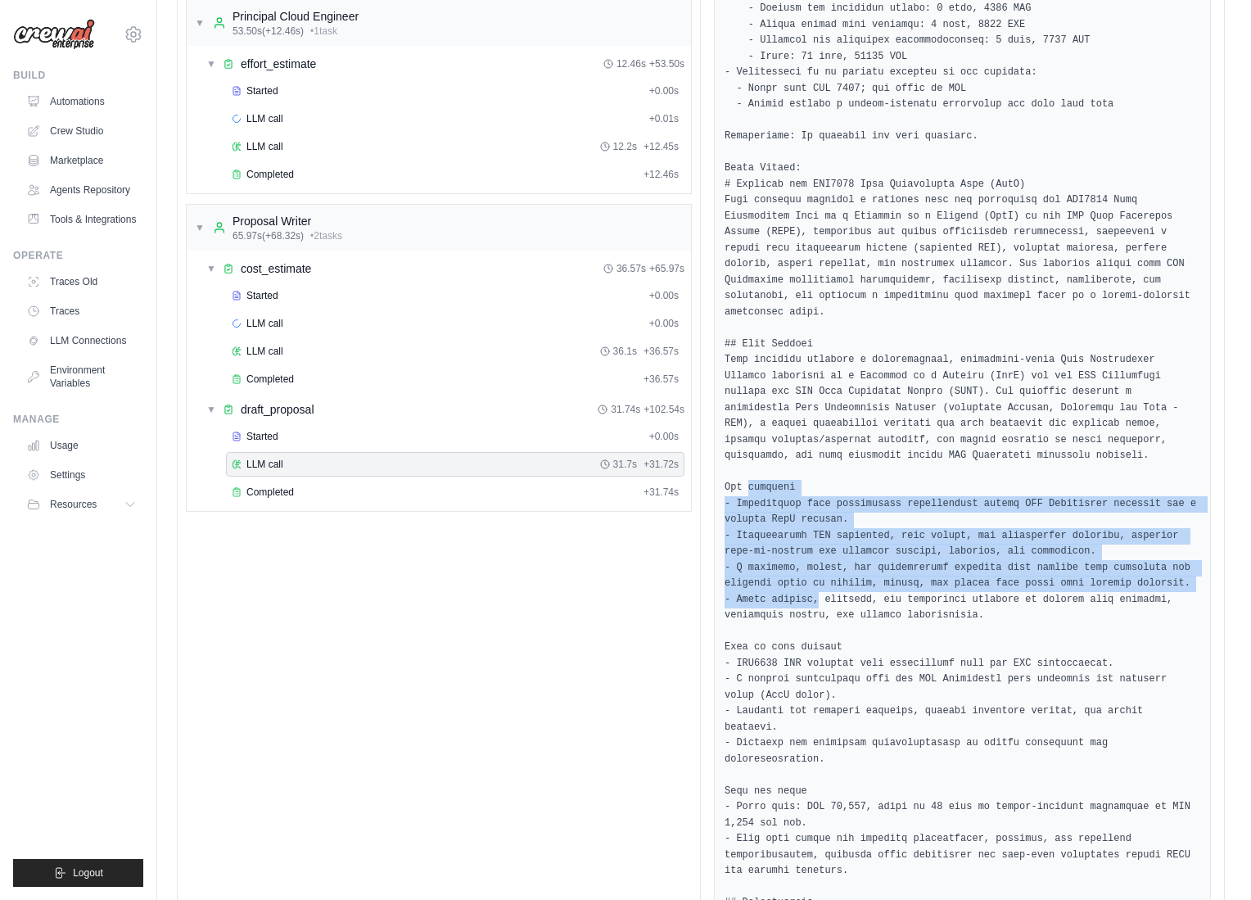
drag, startPoint x: 751, startPoint y: 499, endPoint x: 821, endPoint y: 602, distance: 124.2
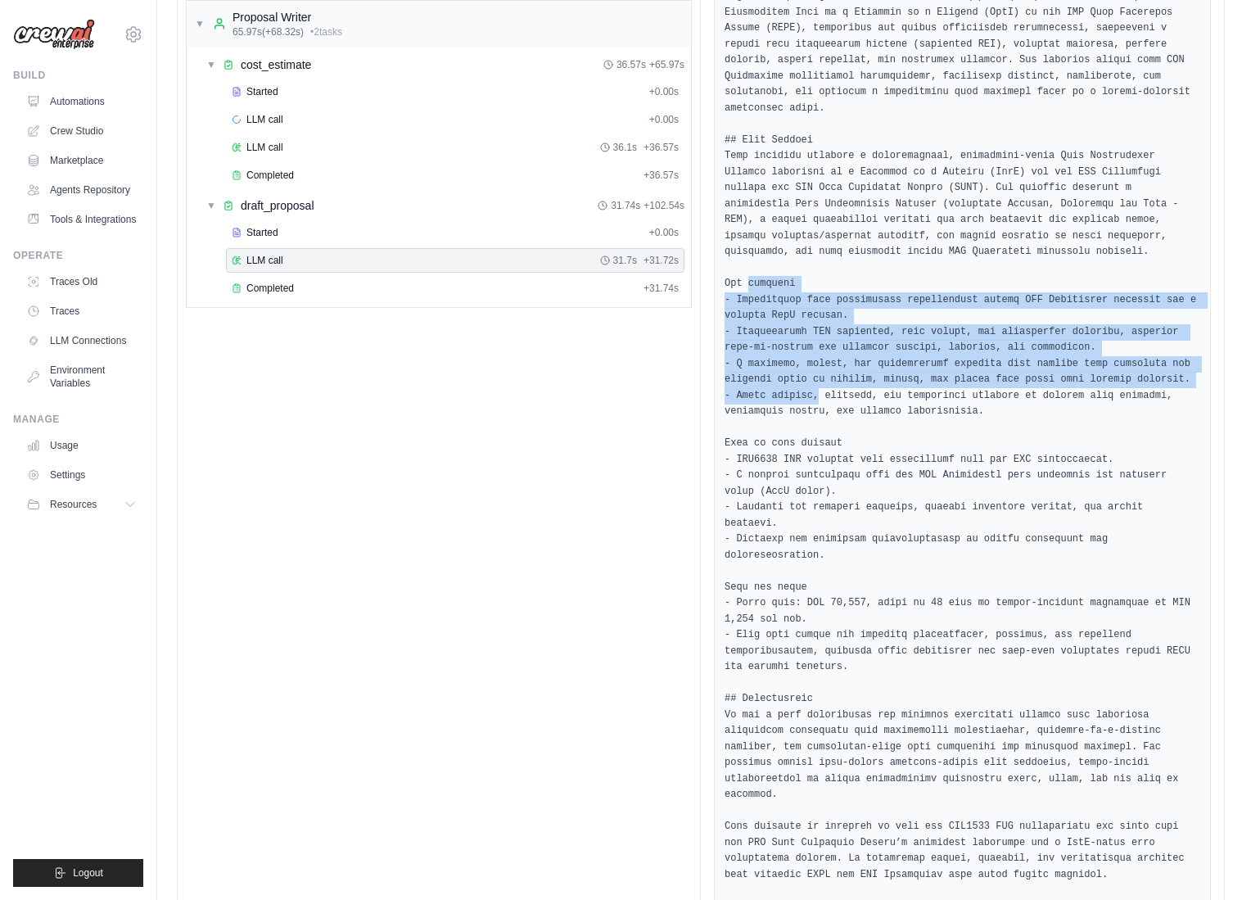
scroll to position [875, 0]
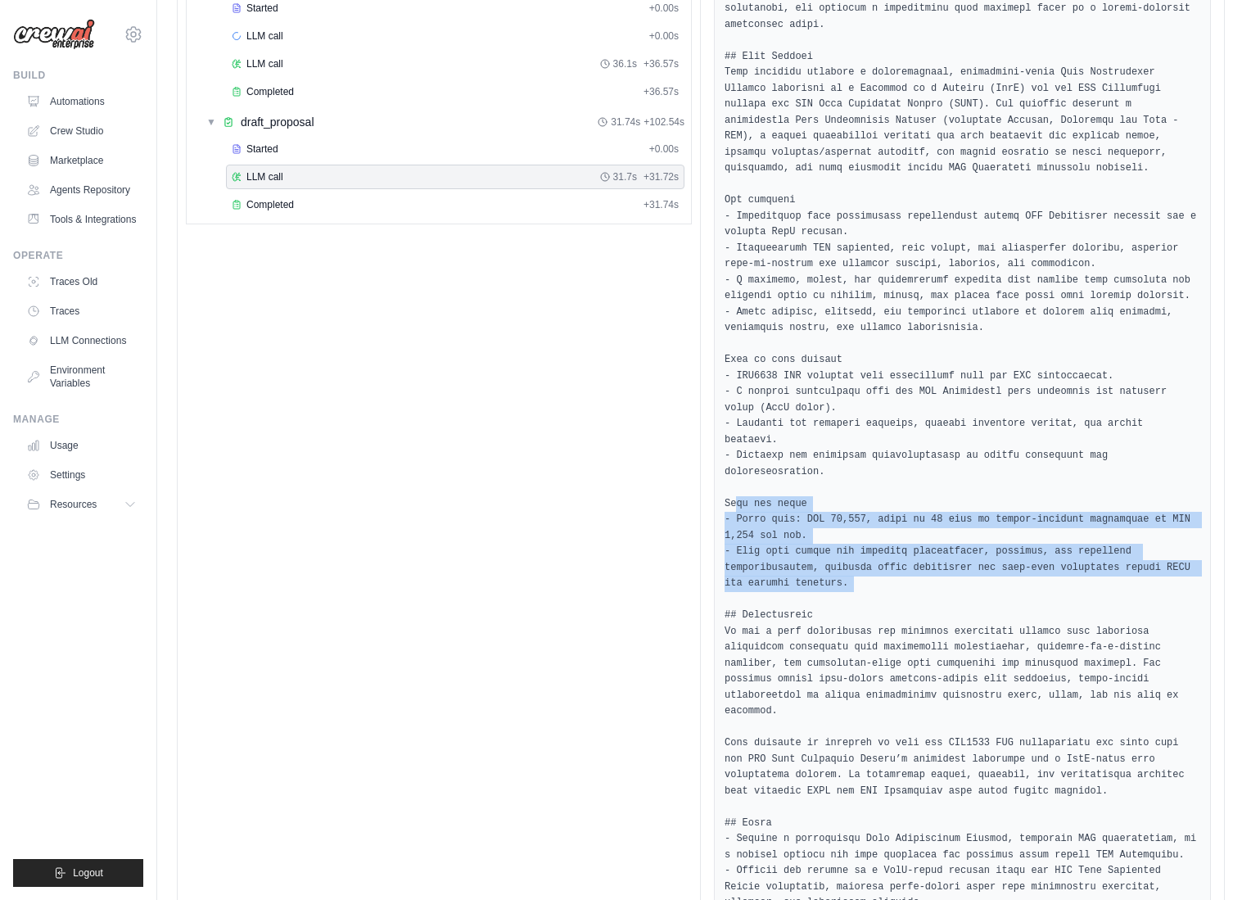
drag, startPoint x: 753, startPoint y: 522, endPoint x: 832, endPoint y: 603, distance: 112.9
click at [832, 603] on pre at bounding box center [962, 815] width 476 height 2937
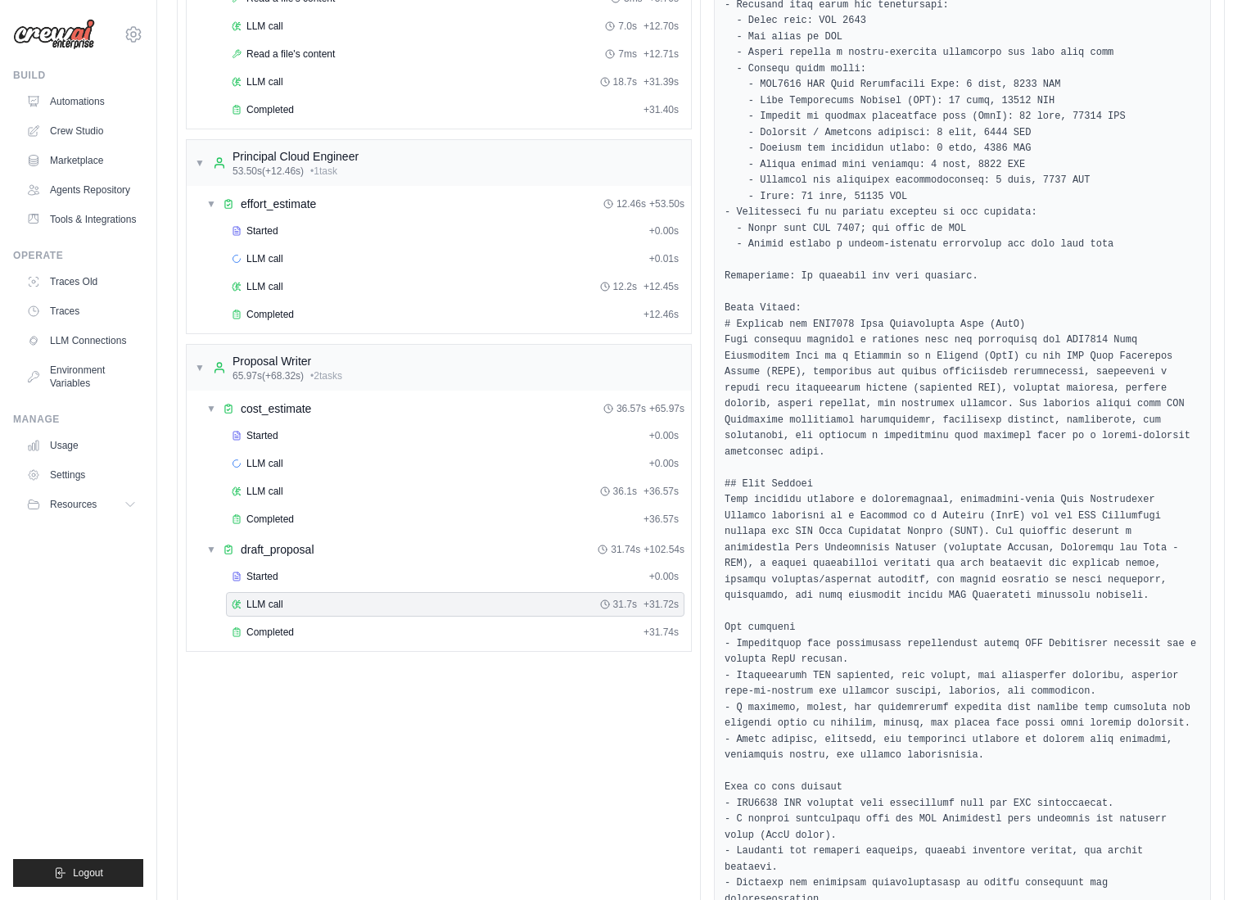
scroll to position [486, 0]
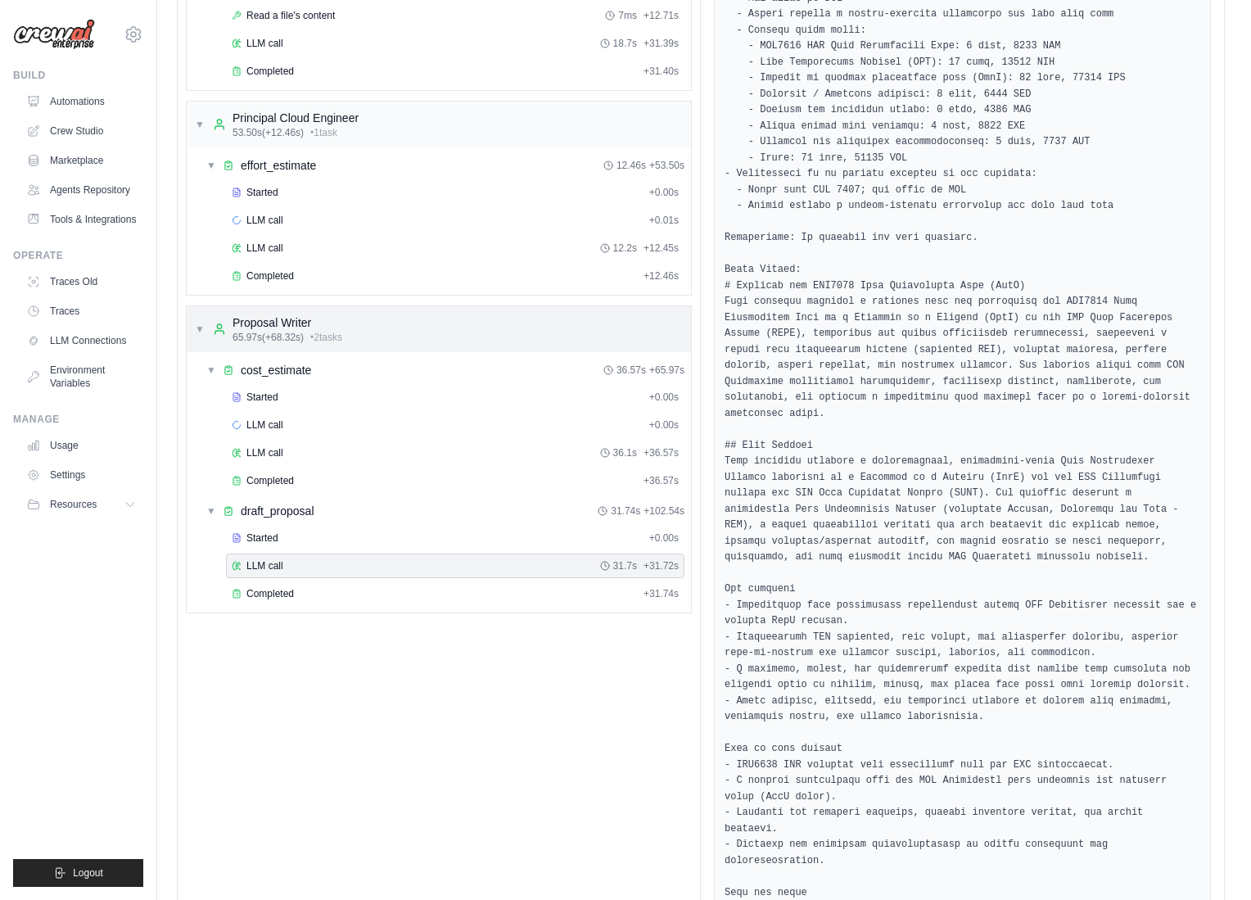
click at [200, 331] on span "▼" at bounding box center [200, 328] width 10 height 13
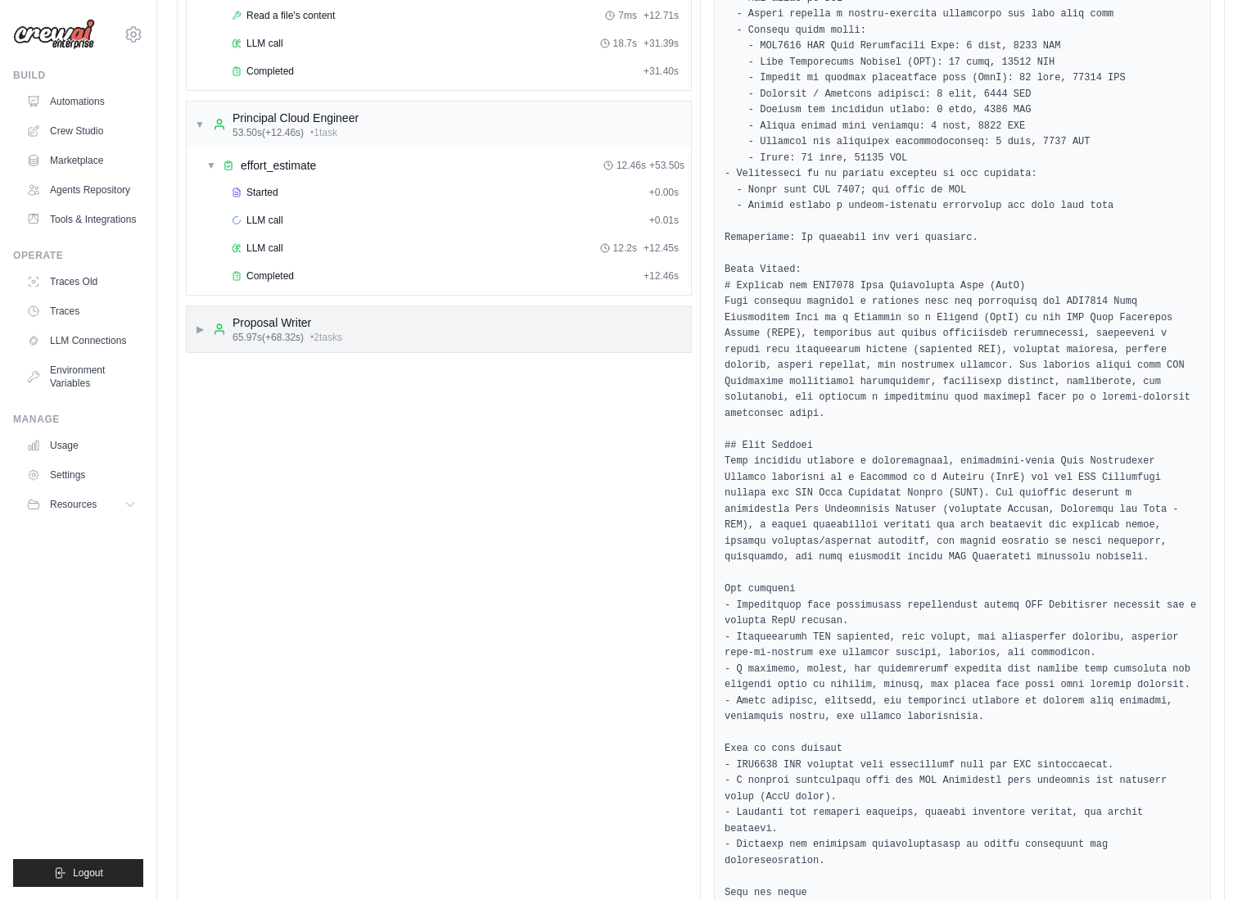
click at [205, 331] on div "▶ Proposal Writer 65.97s (+68.32s) • 2 task s" at bounding box center [268, 328] width 147 height 29
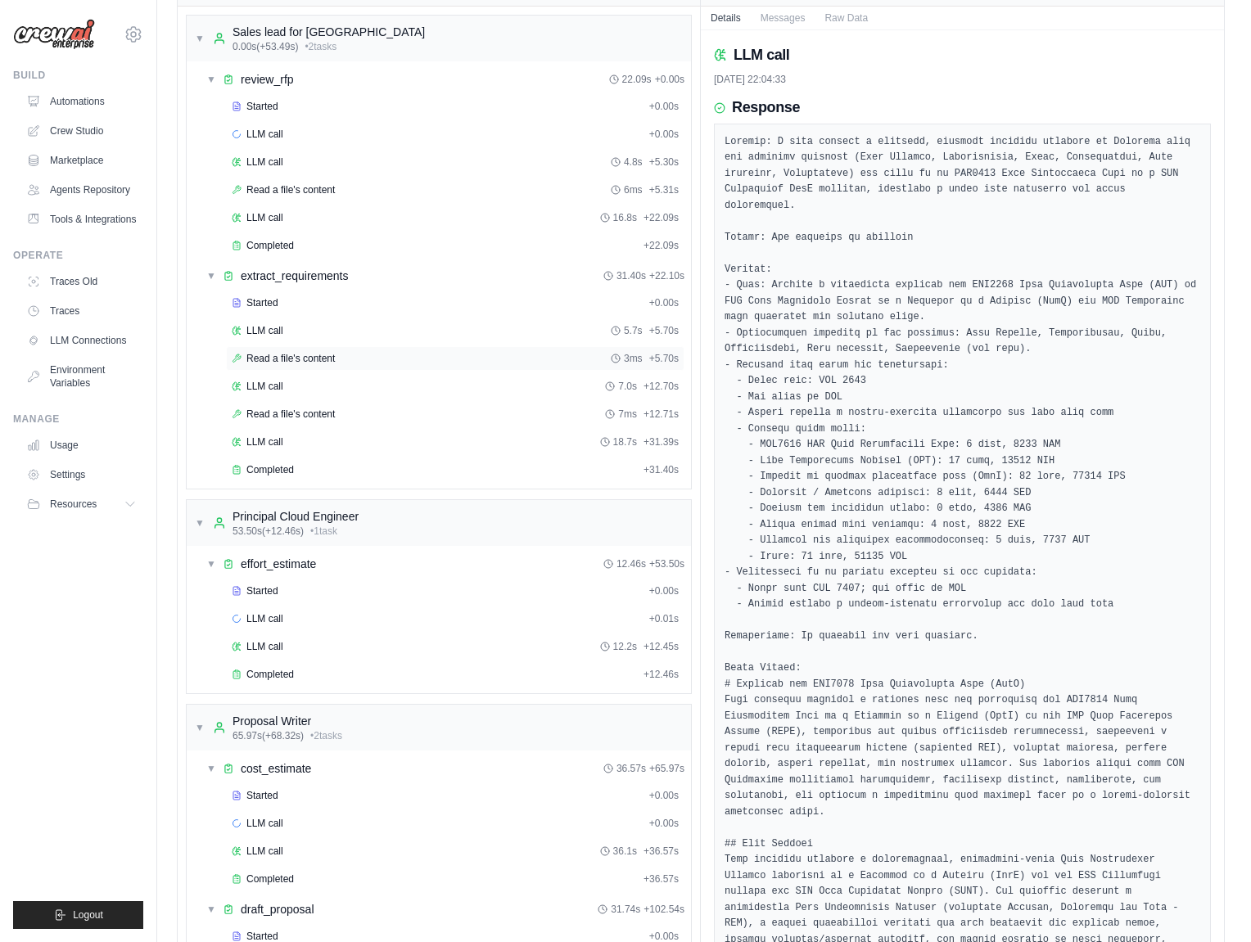
scroll to position [0, 0]
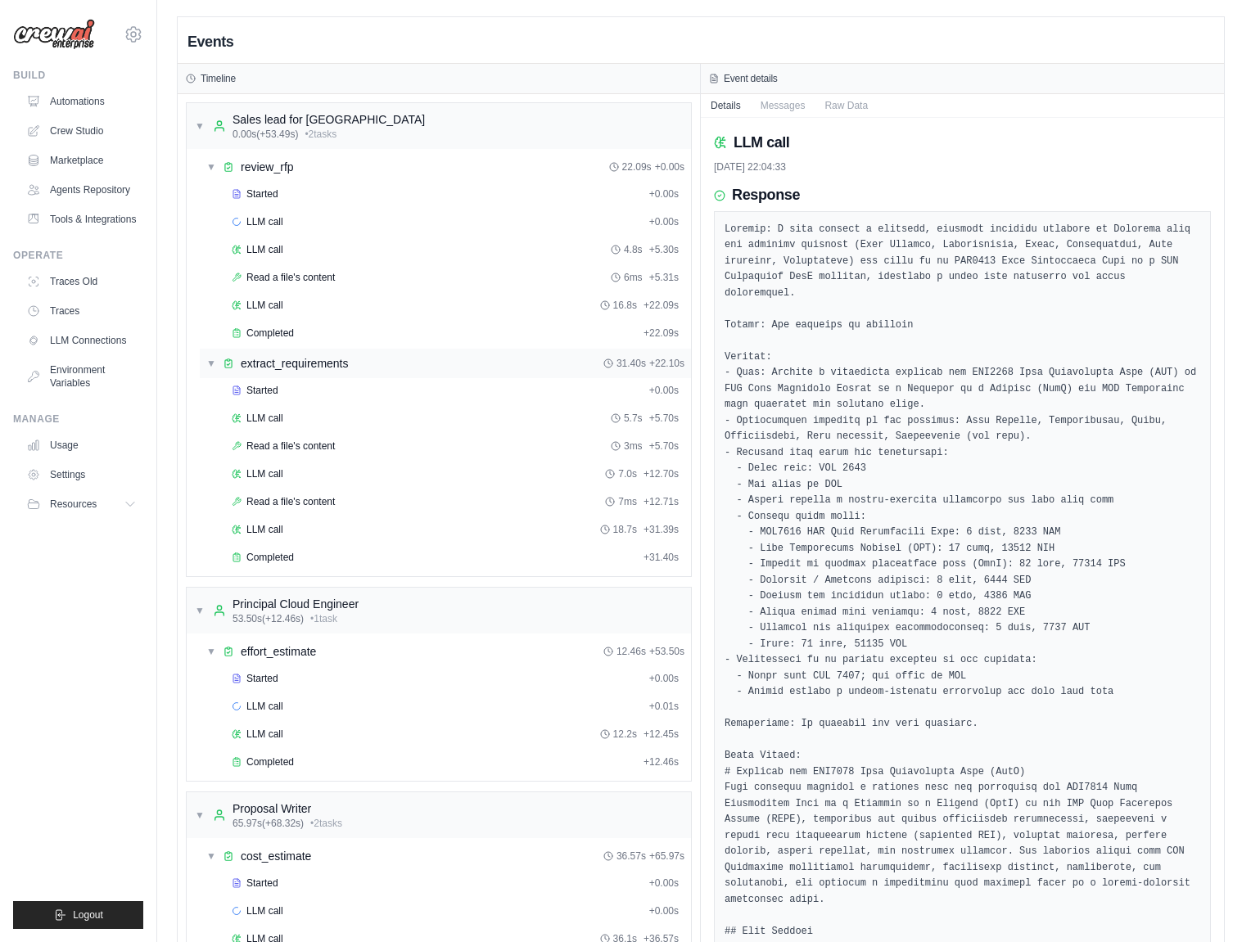
click at [212, 363] on span "▼" at bounding box center [211, 363] width 10 height 13
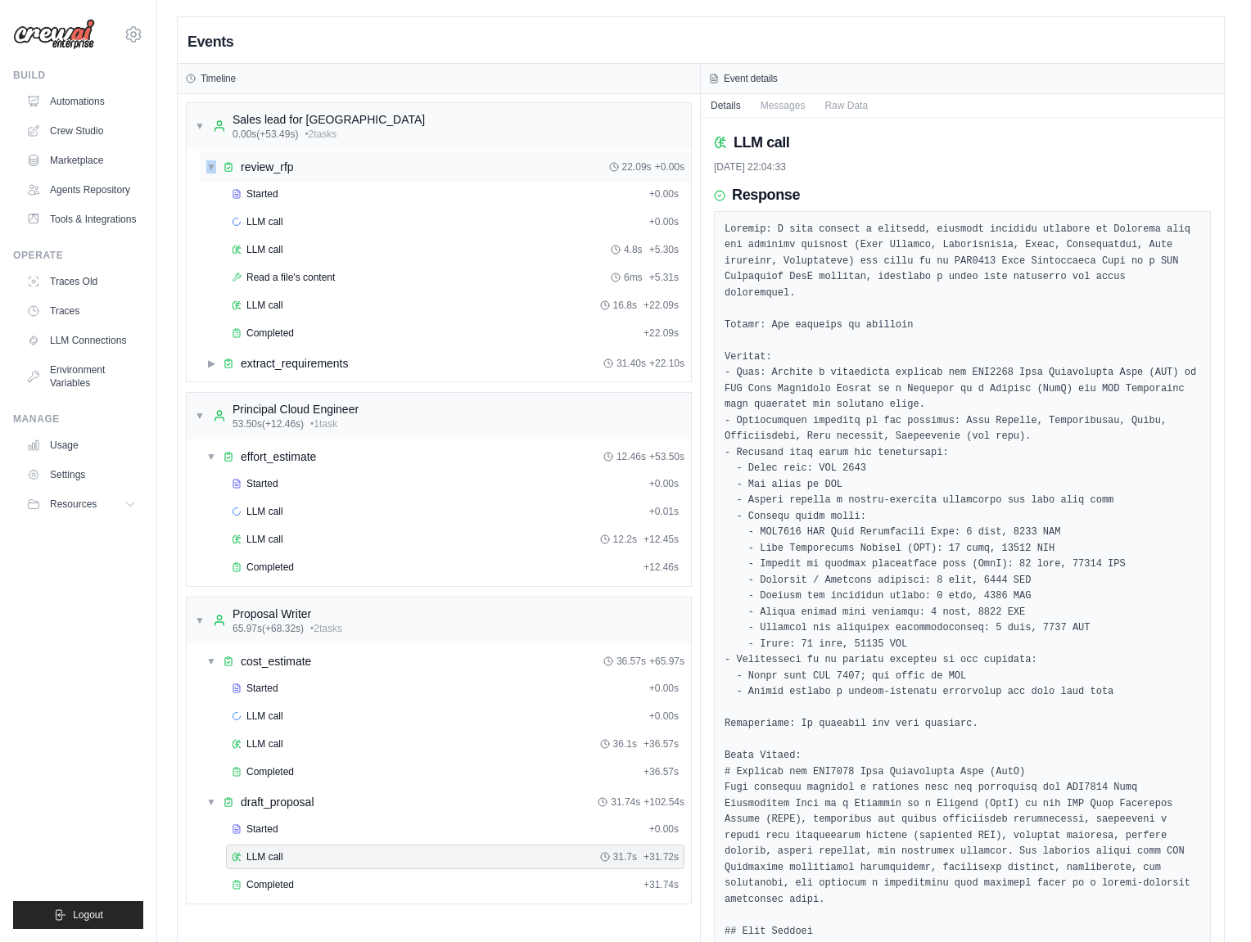
click at [211, 167] on span "▼" at bounding box center [211, 166] width 10 height 13
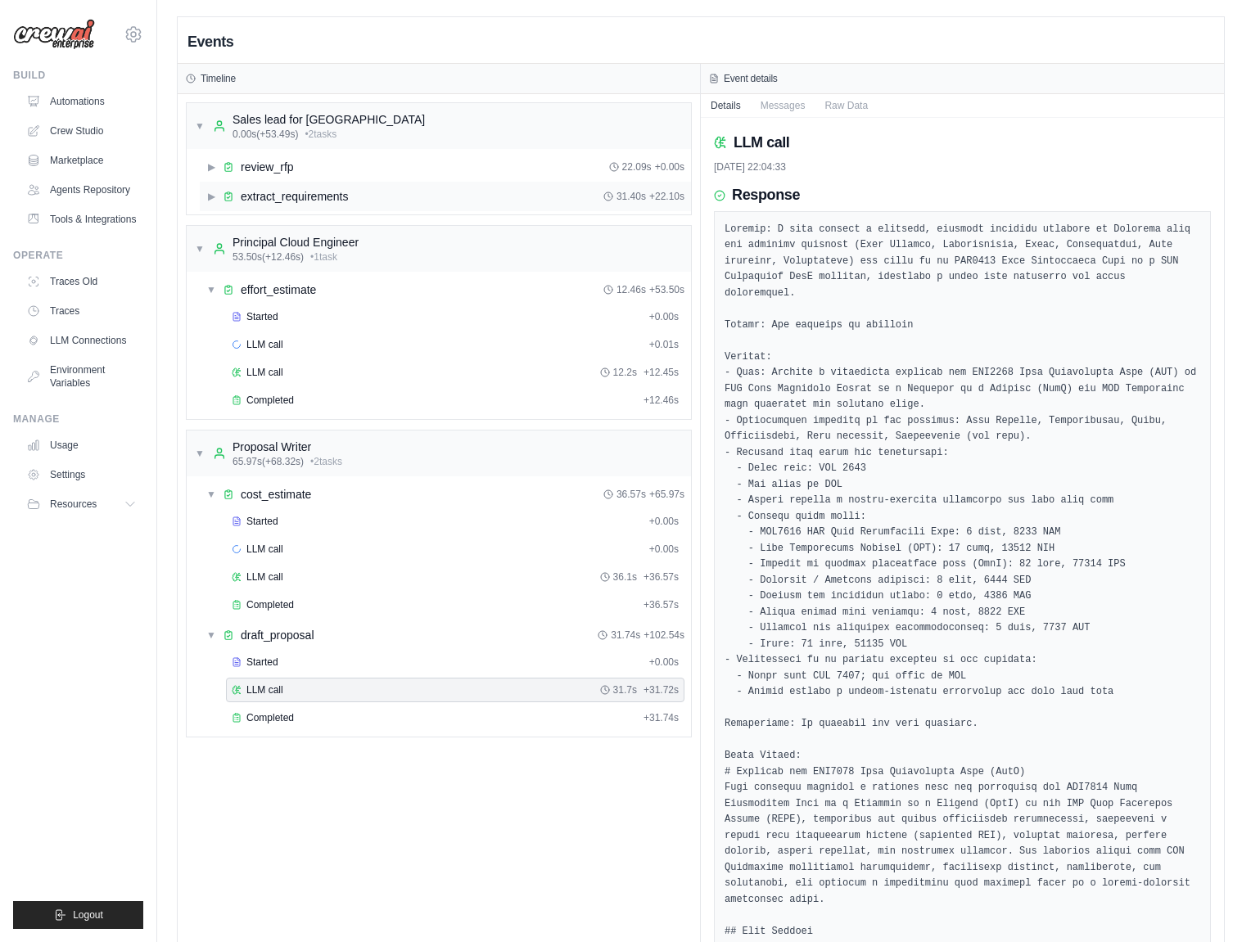
click at [209, 200] on span "▶" at bounding box center [211, 196] width 10 height 13
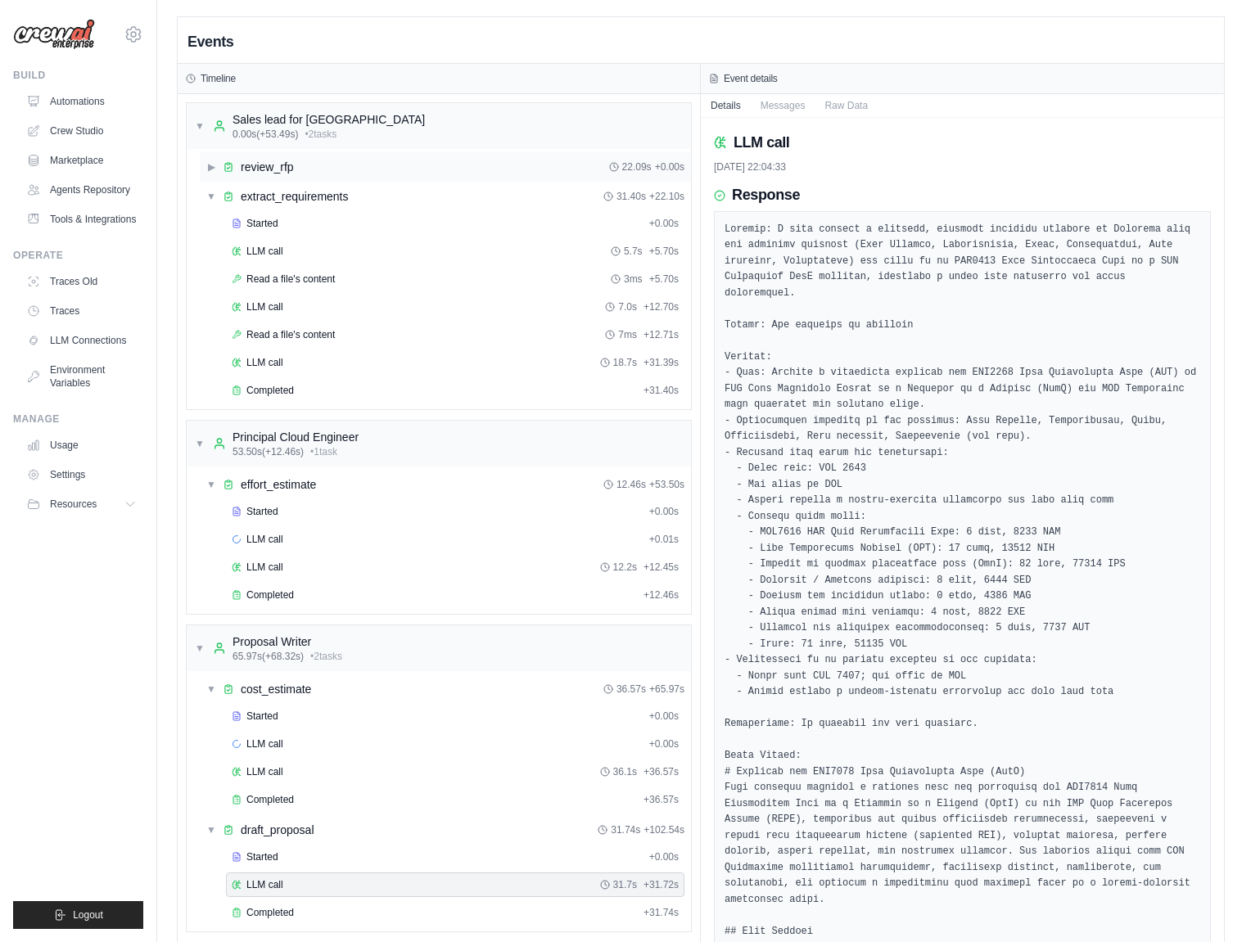
click at [206, 172] on span "▶" at bounding box center [211, 166] width 10 height 13
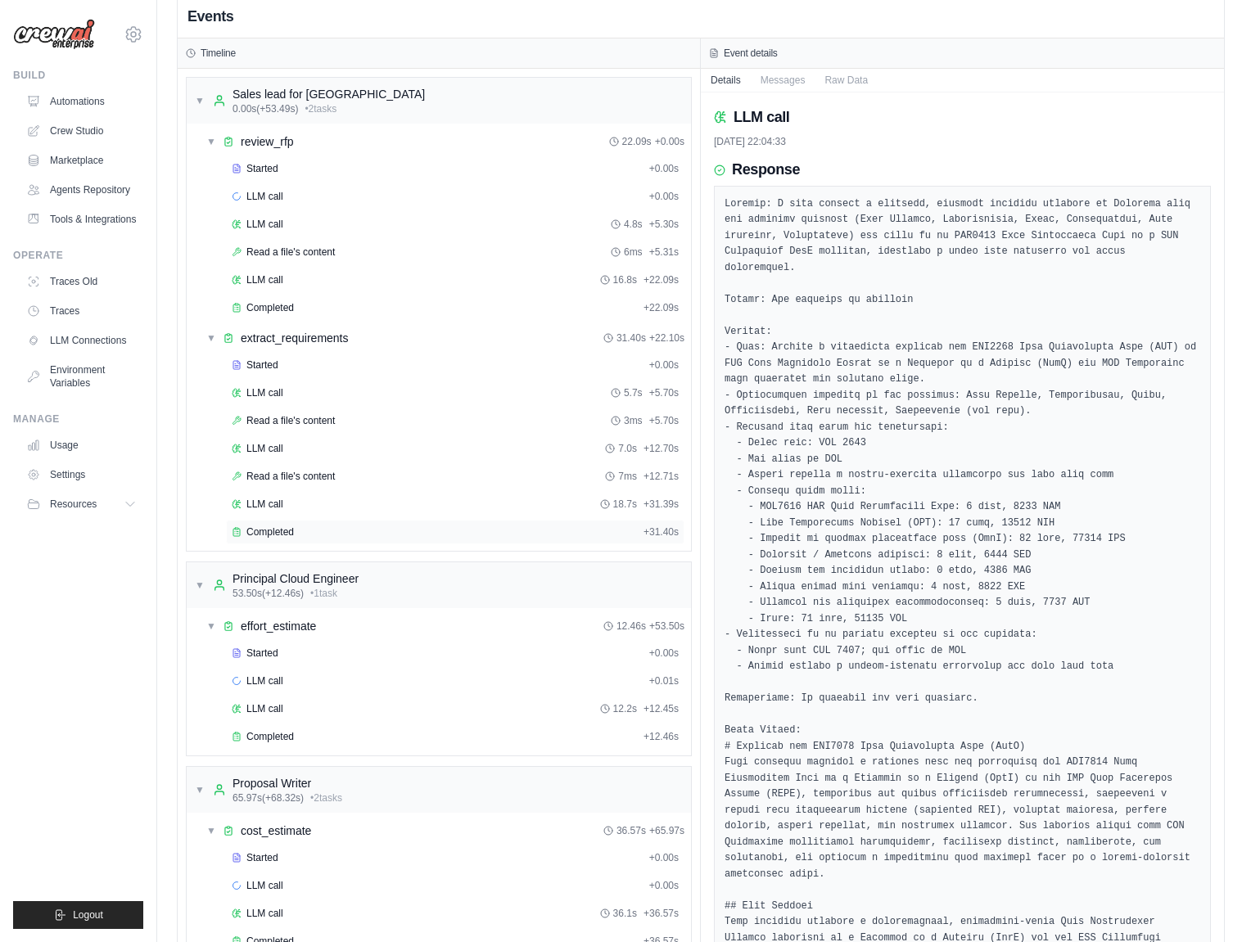
scroll to position [5, 0]
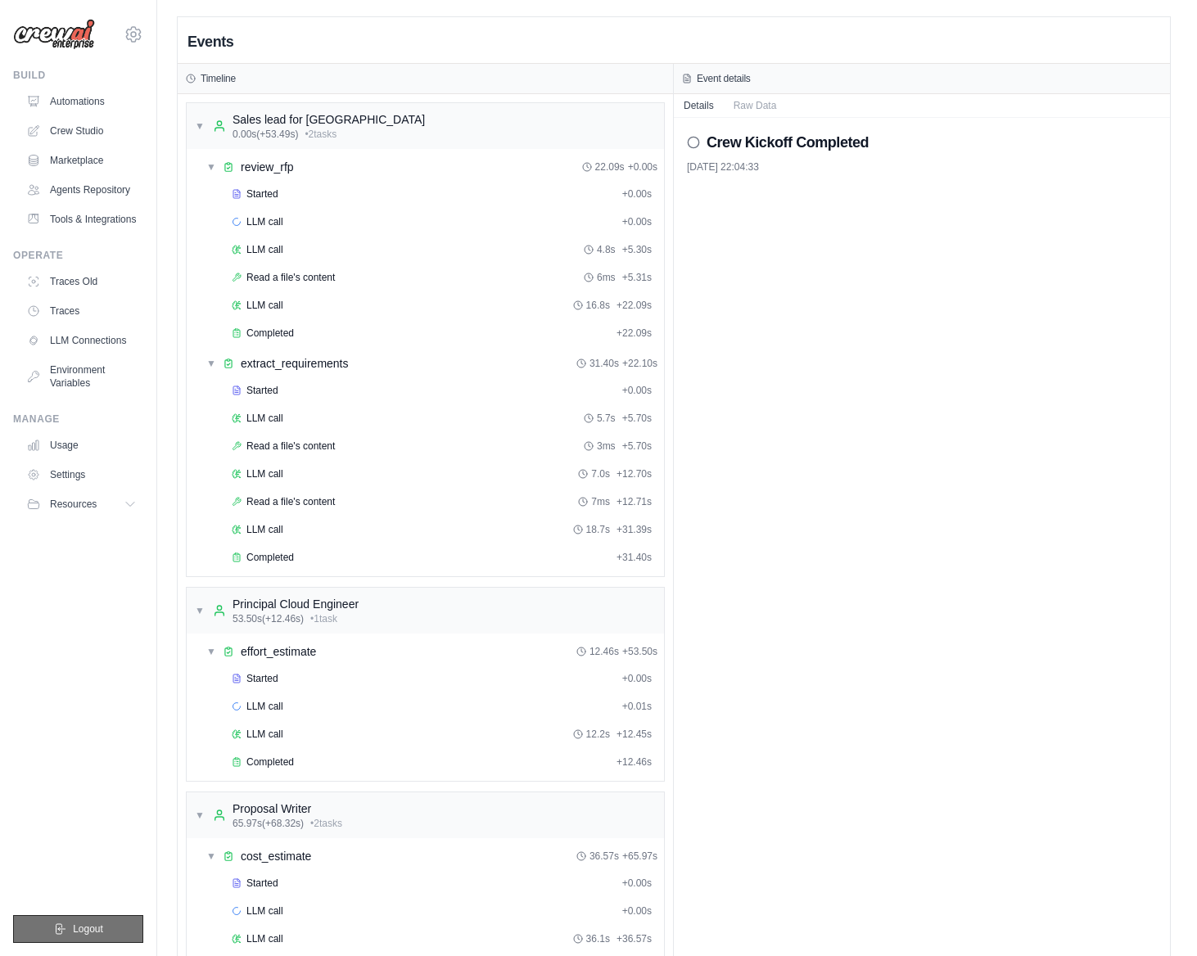
click at [97, 925] on span "Logout" at bounding box center [88, 928] width 30 height 13
